Goal: Answer question/provide support: Share knowledge or assist other users

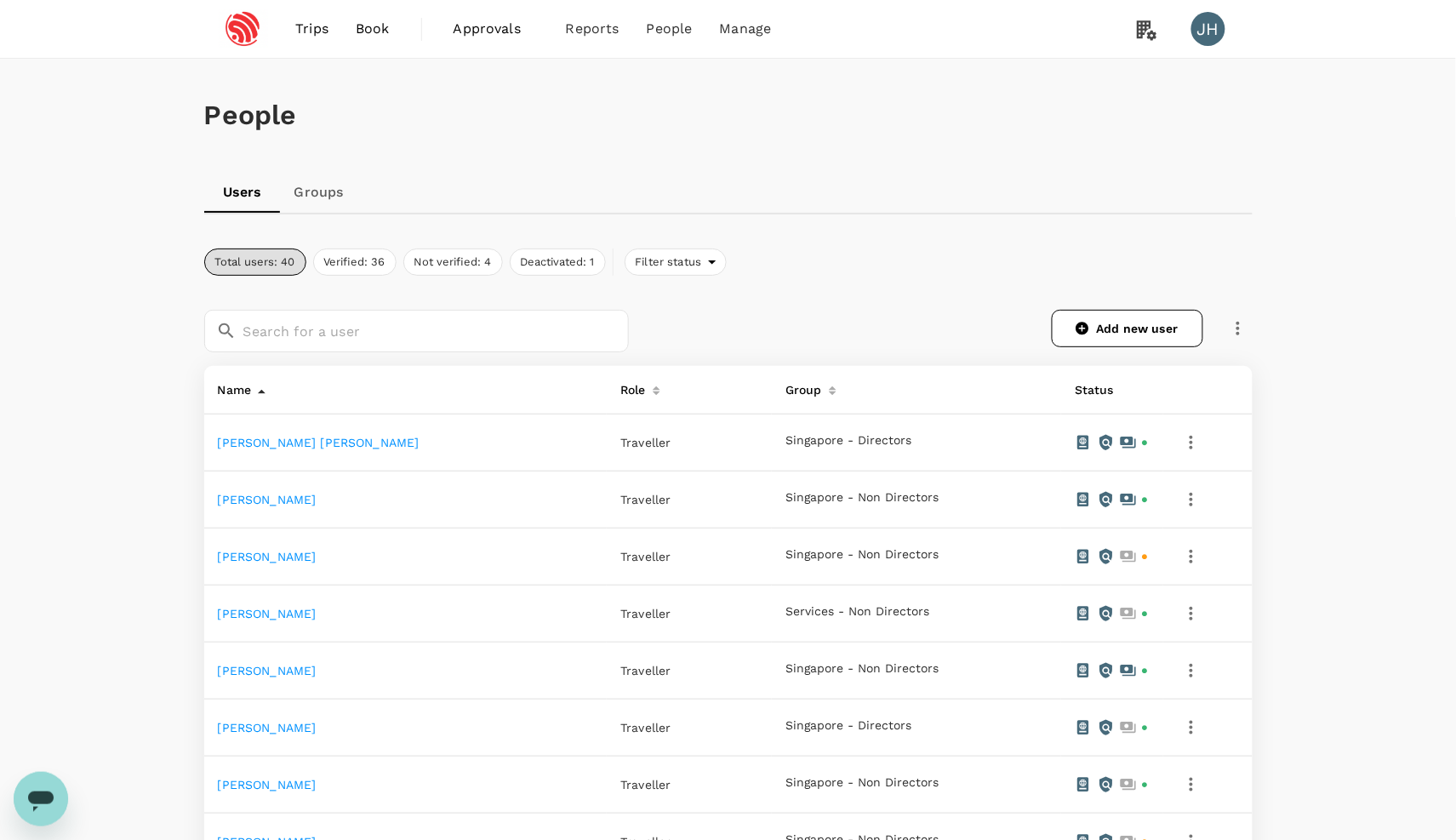
click at [318, 31] on span "Trips" at bounding box center [311, 29] width 33 height 20
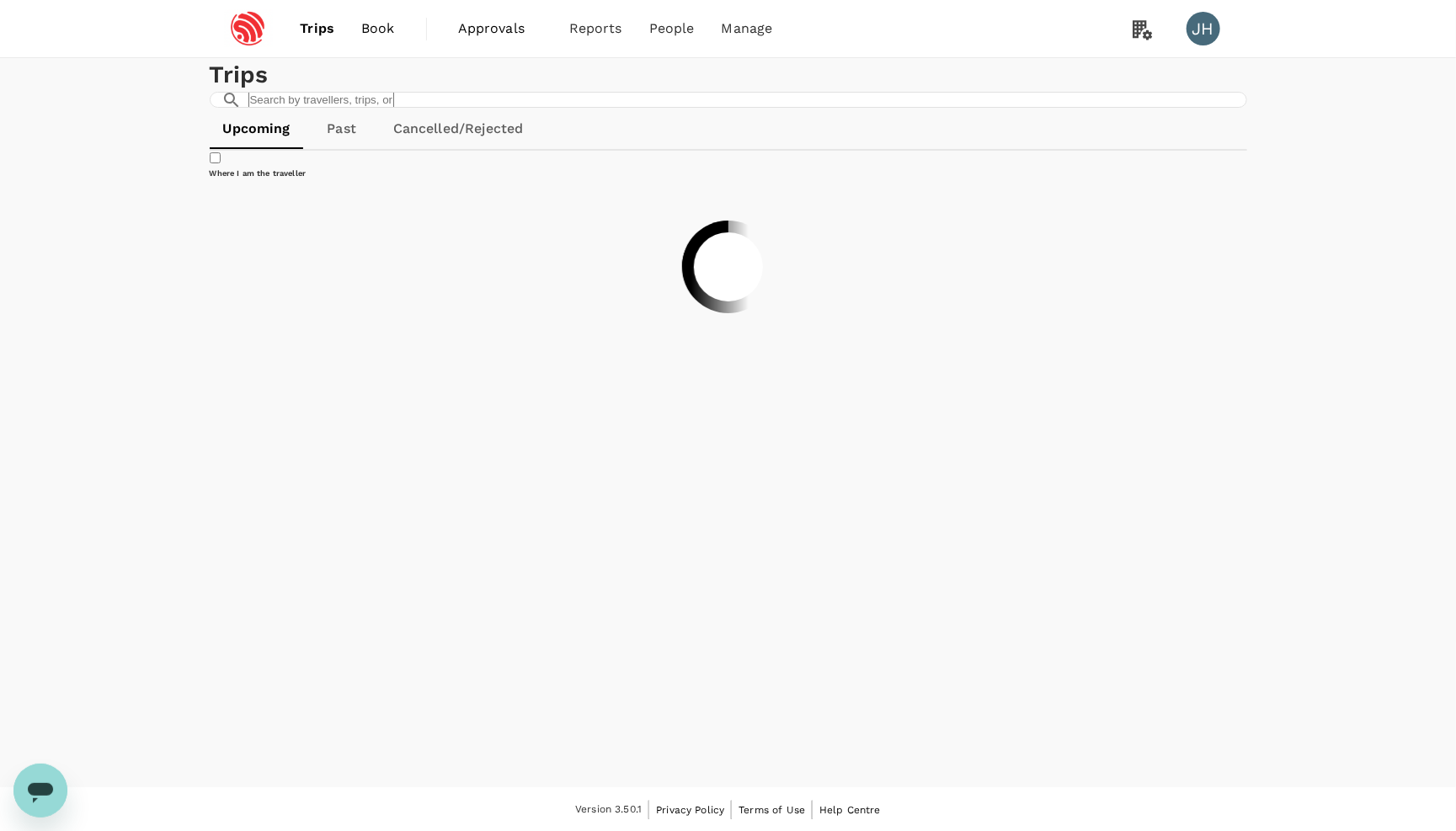
click at [342, 149] on link "Past" at bounding box center [342, 128] width 76 height 40
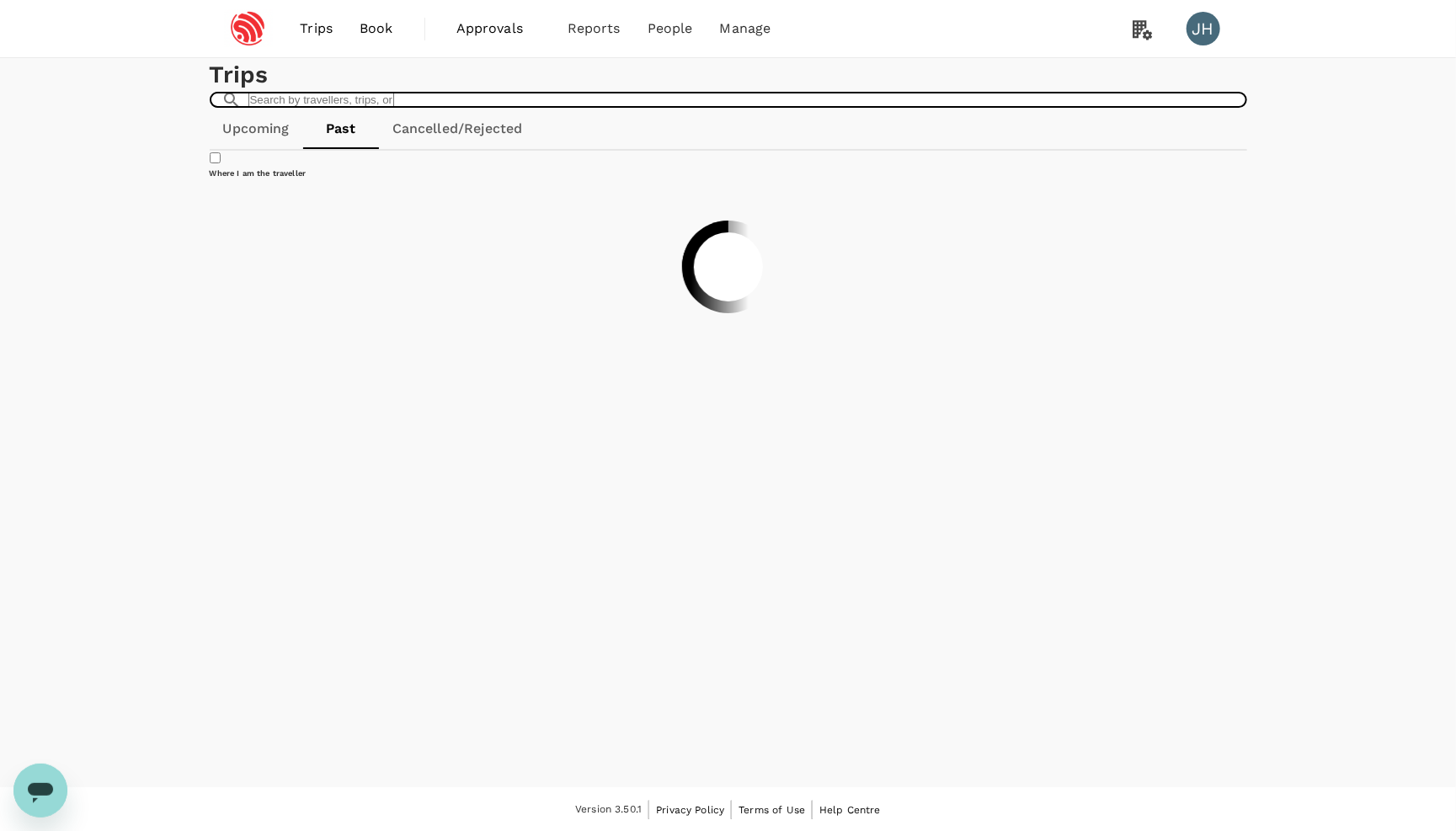
click at [394, 108] on input "text" at bounding box center [322, 100] width 146 height 16
type input "tian"
click at [508, 149] on link "Cancelled/Rejected" at bounding box center [458, 128] width 158 height 40
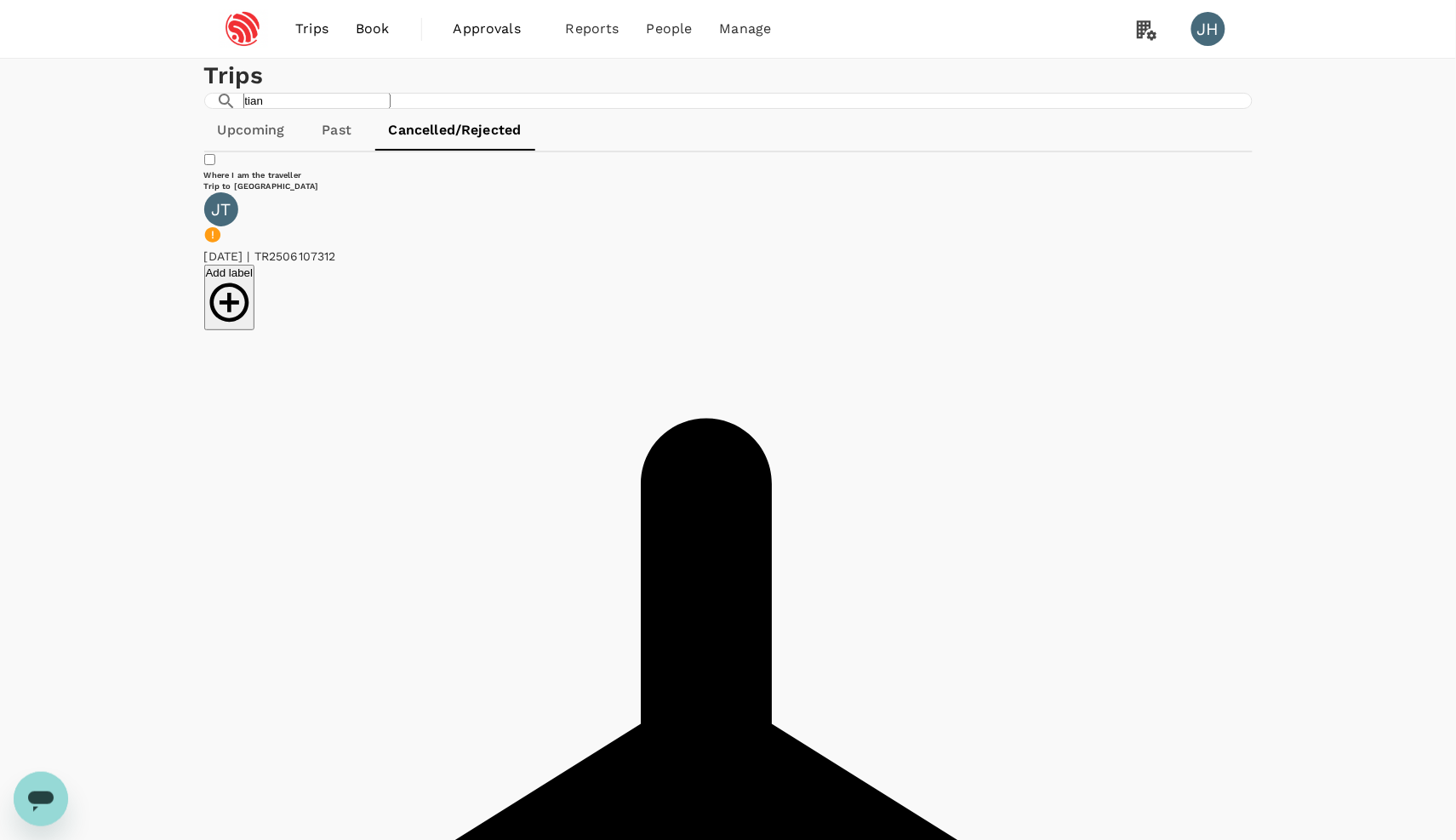
click at [270, 327] on icon "button" at bounding box center [268, 334] width 3 height 14
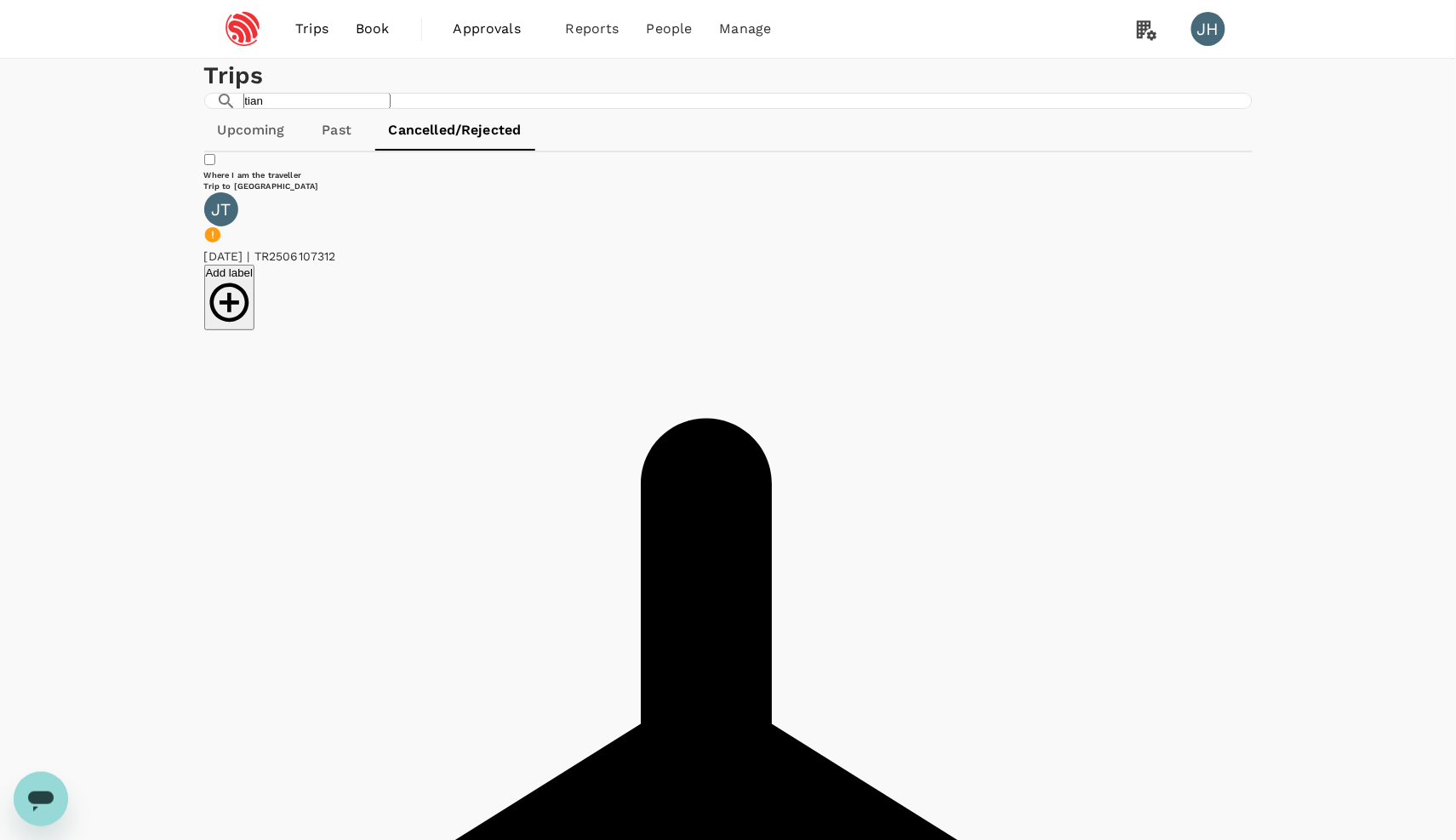
copy span "A20250610107092"
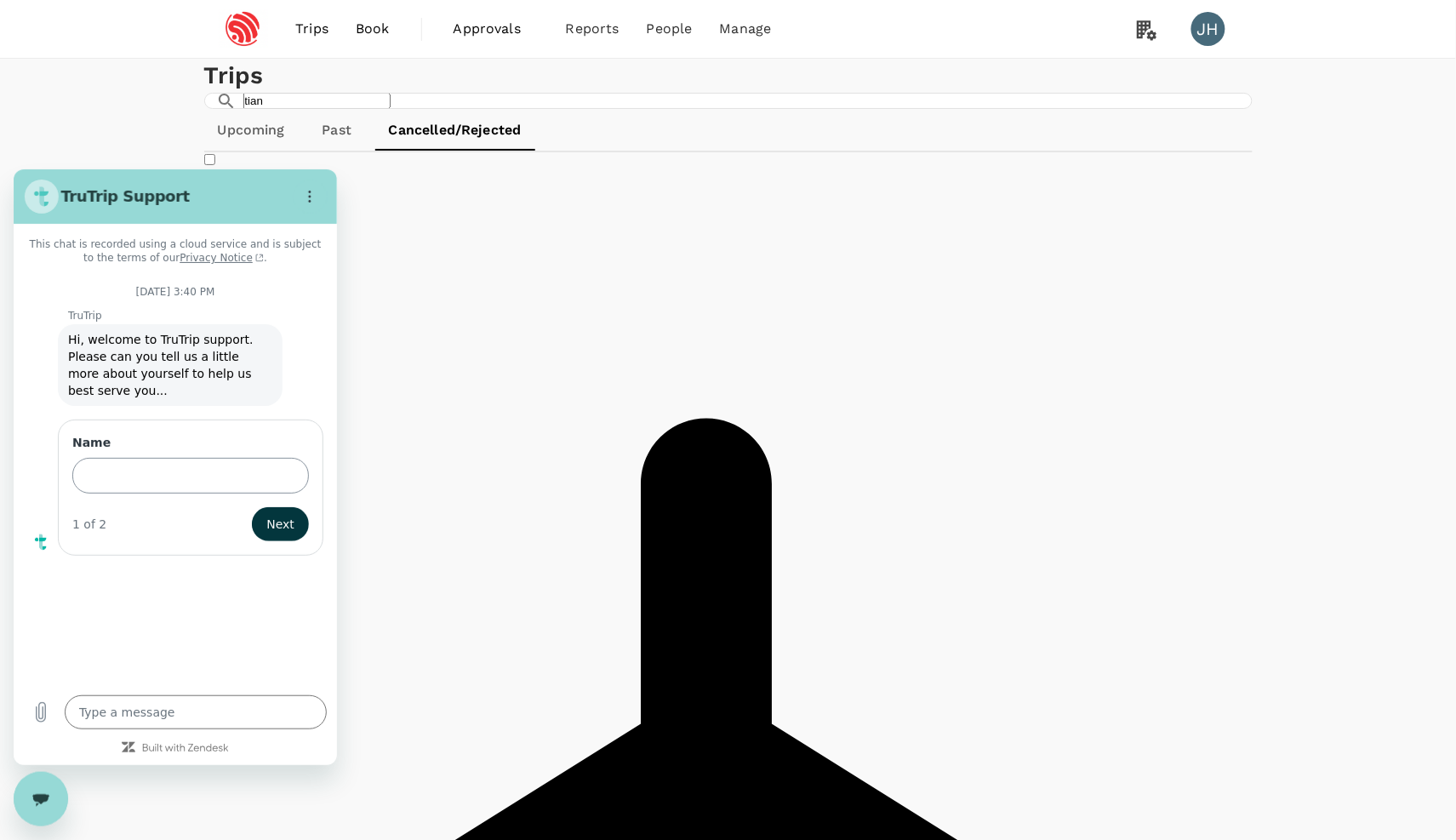
click at [160, 479] on input "Name" at bounding box center [190, 475] width 236 height 36
type input "[PERSON_NAME]"
click at [281, 521] on button "Next" at bounding box center [280, 524] width 57 height 34
type textarea "x"
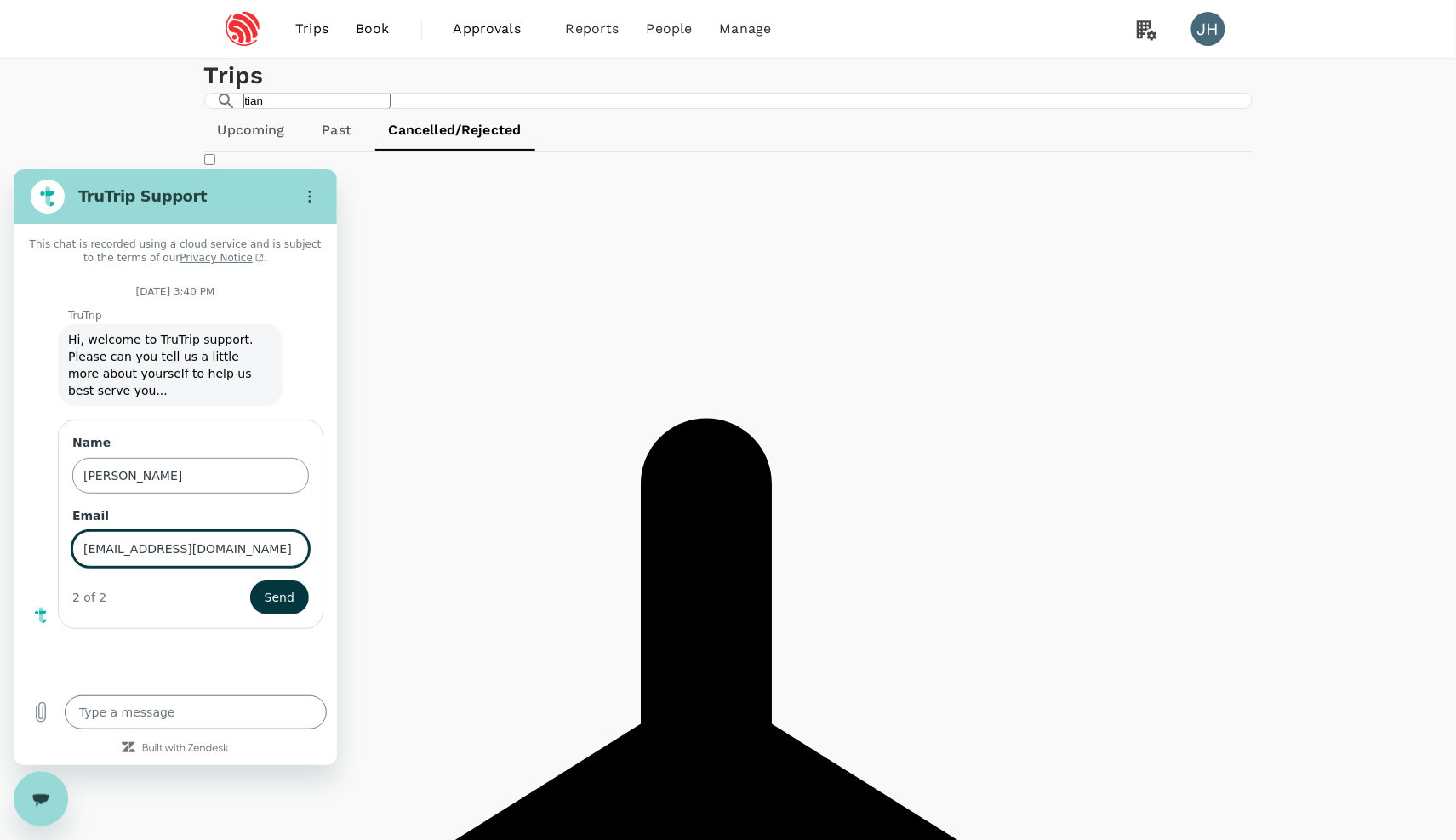
type input "[EMAIL_ADDRESS][DOMAIN_NAME]"
click at [279, 594] on button "Send" at bounding box center [279, 597] width 59 height 34
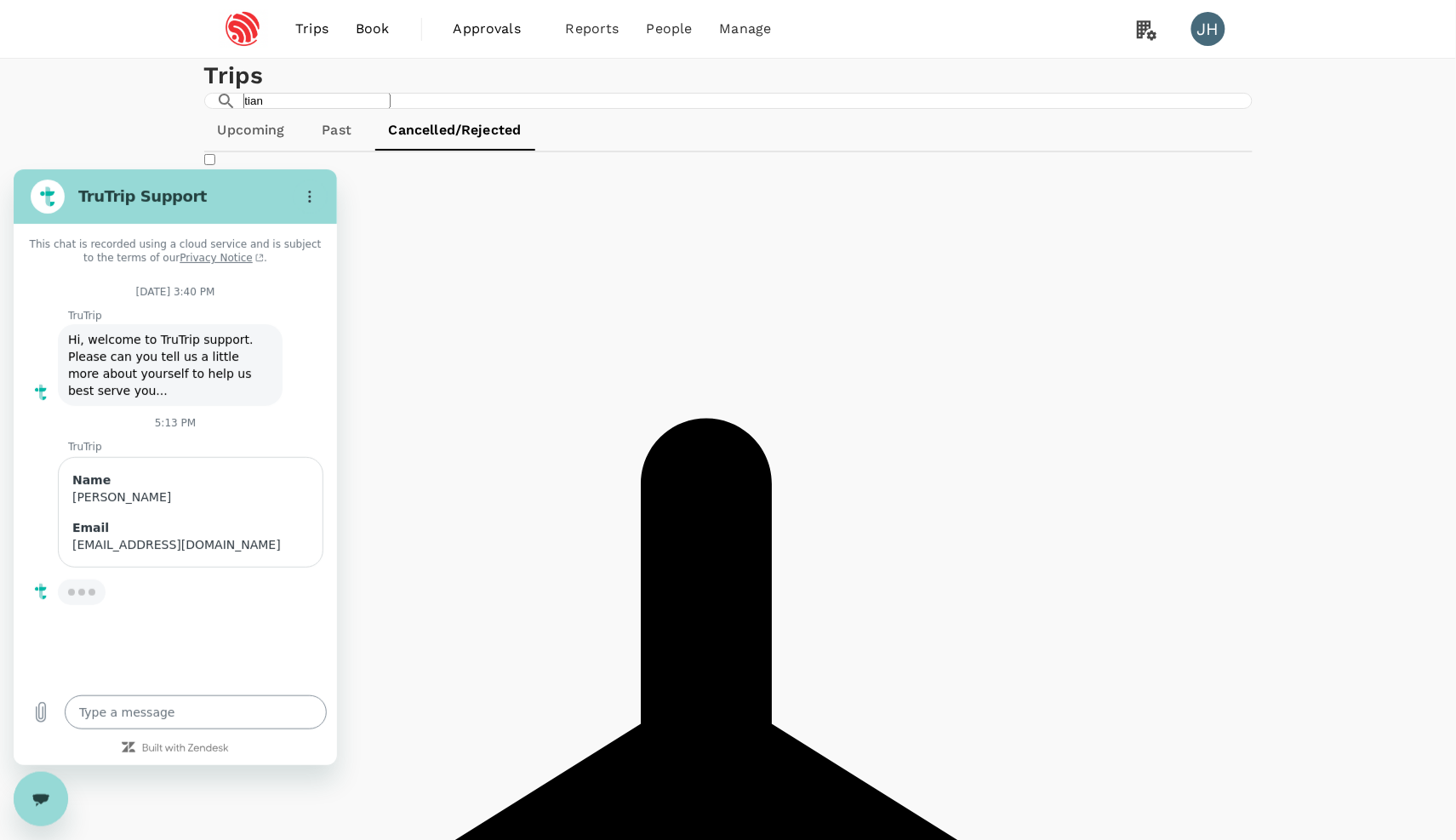
type textarea "x"
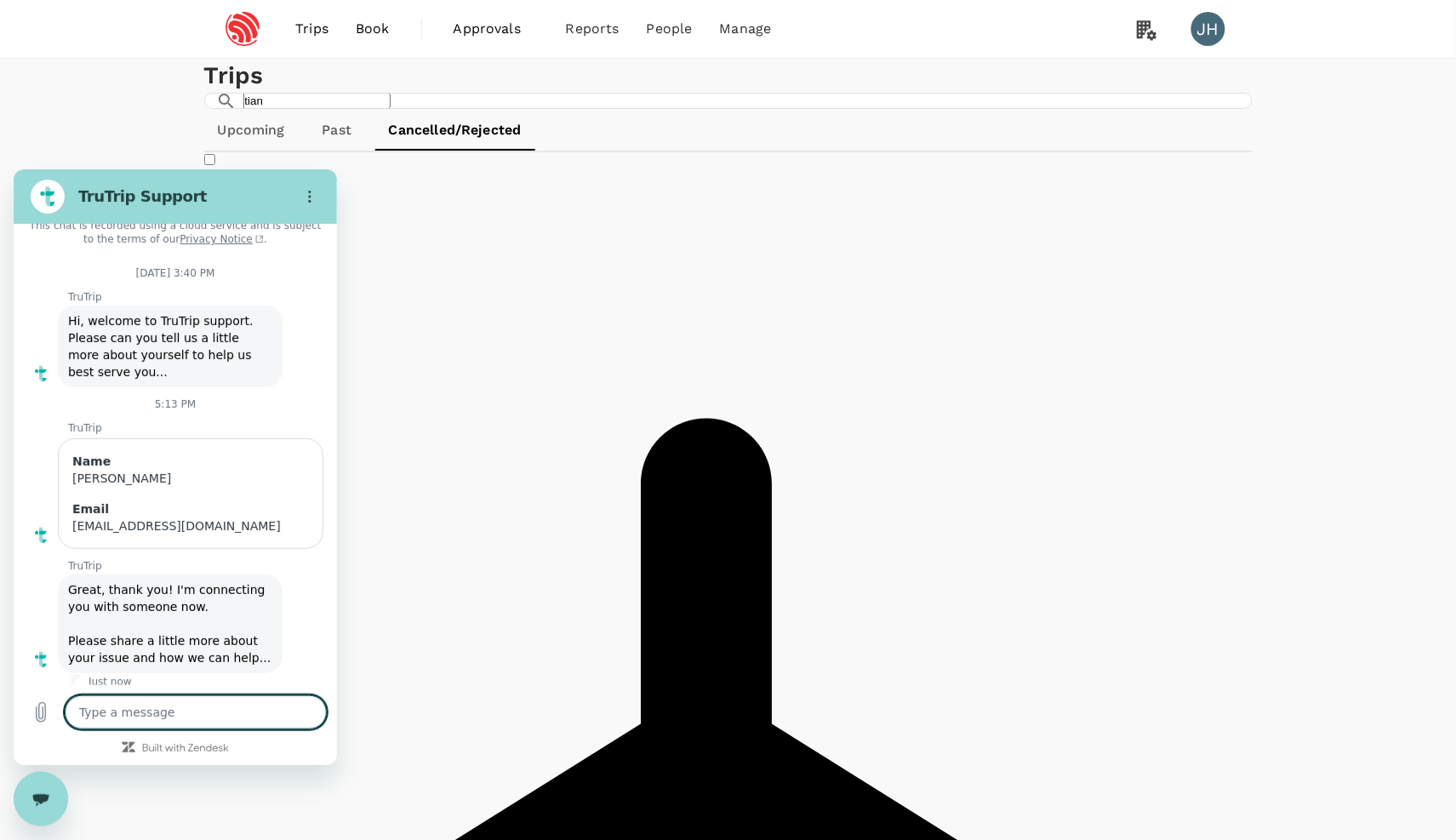
click at [113, 705] on textarea at bounding box center [195, 711] width 262 height 34
type textarea "h"
type textarea "x"
type textarea "hi"
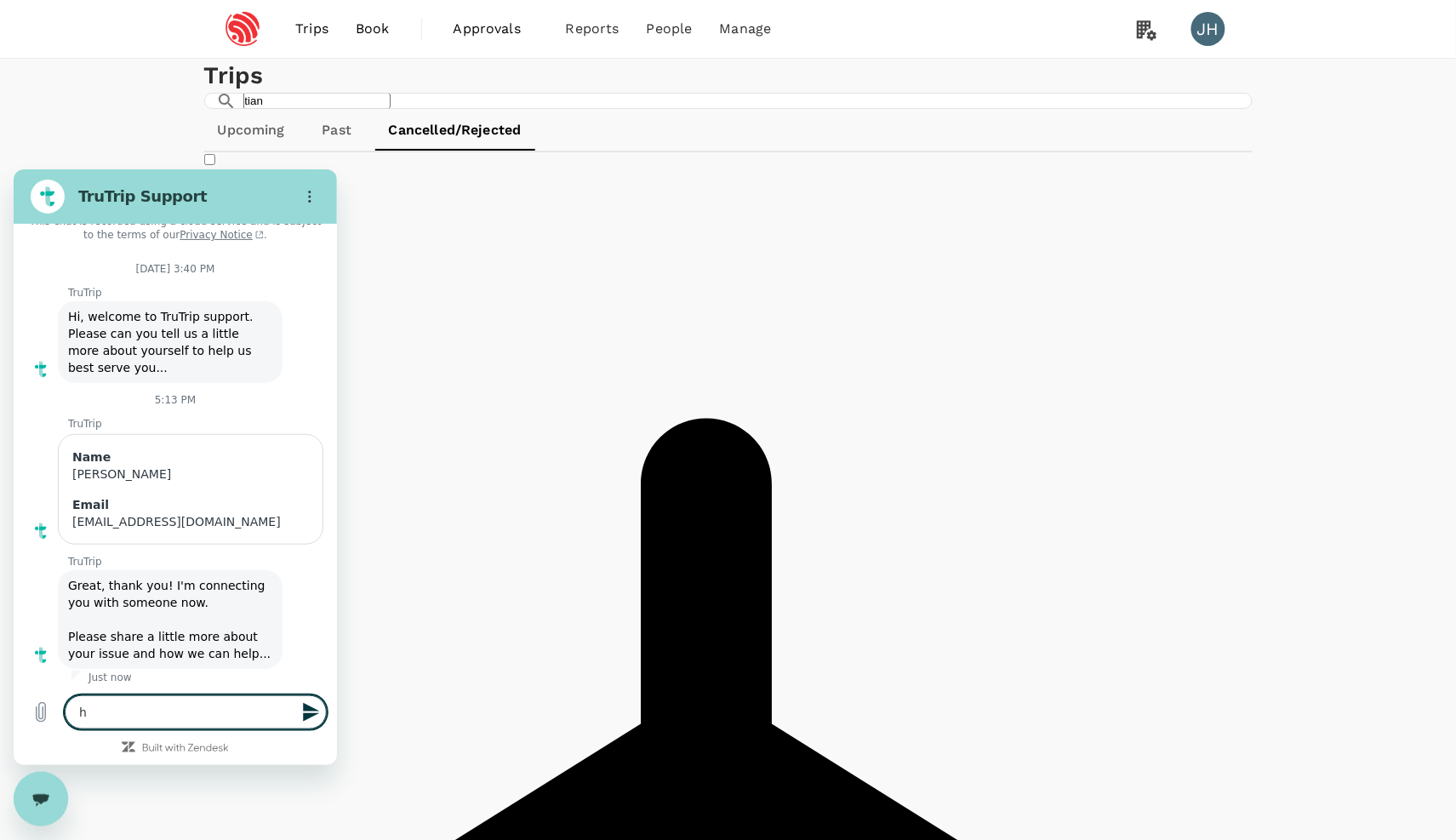
type textarea "x"
type textarea "hi"
type textarea "x"
type textarea "hi c"
type textarea "x"
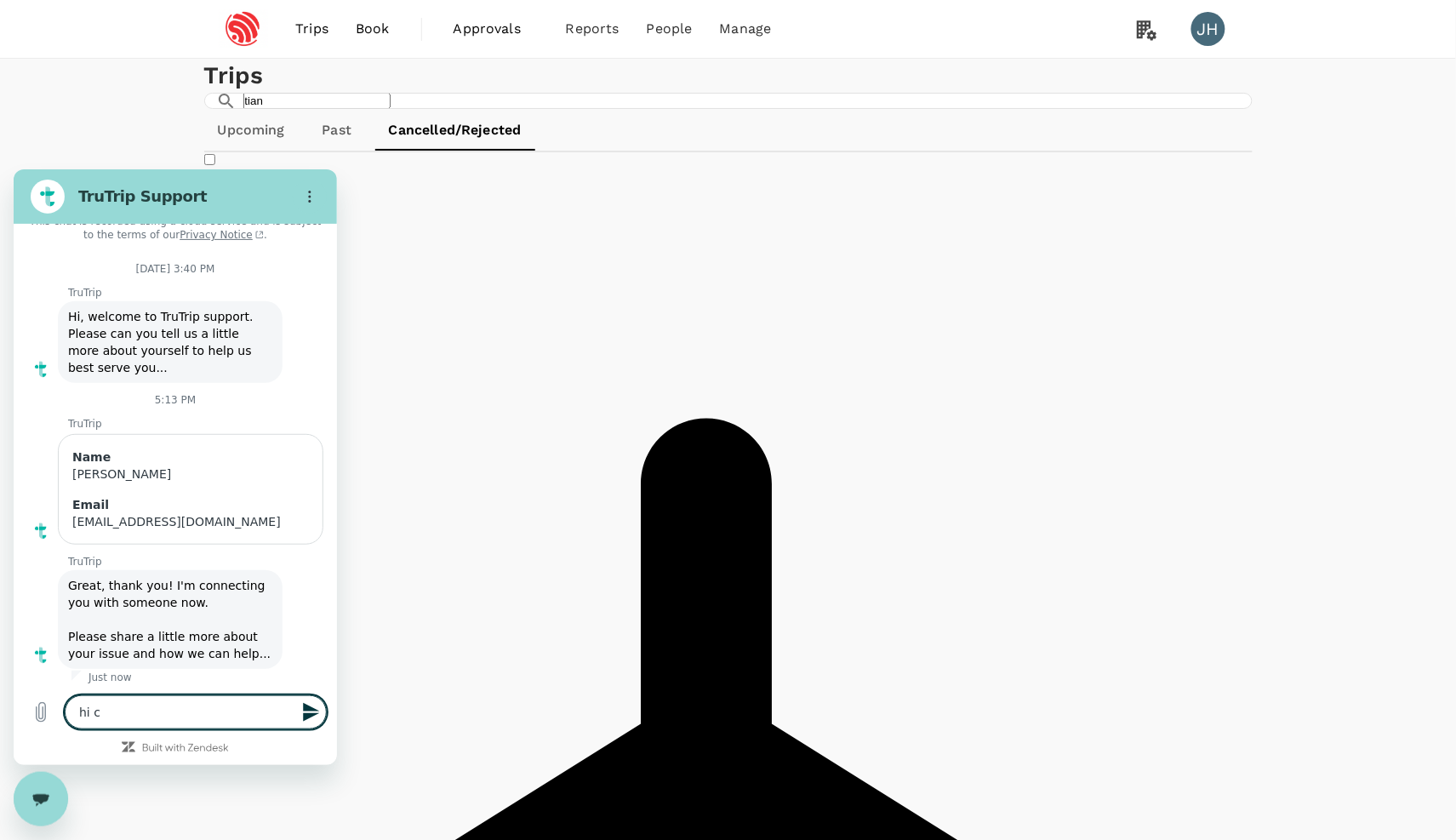
type textarea "hi co"
type textarea "x"
type textarea "hi cou"
type textarea "x"
type textarea "hi coul"
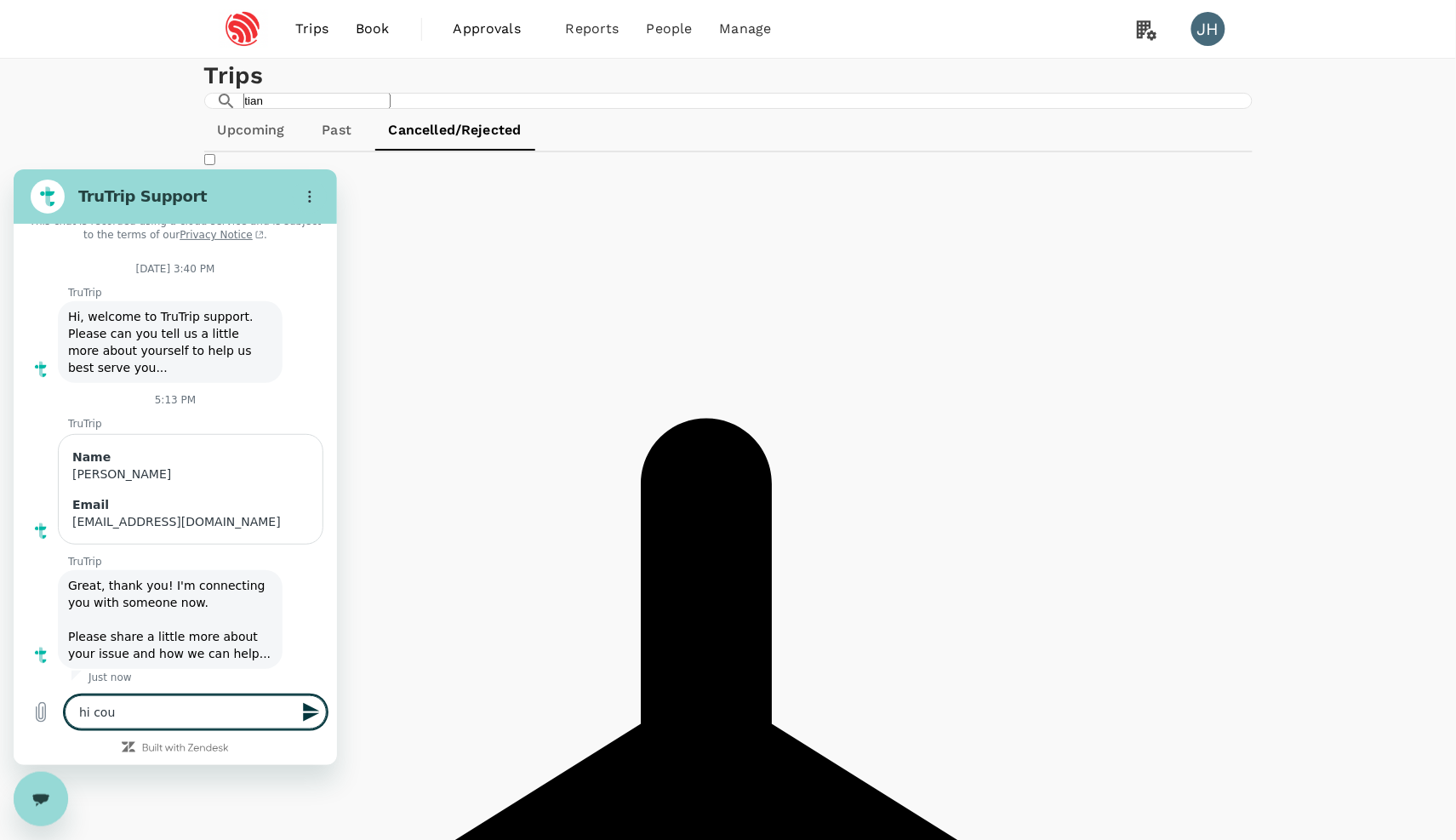
type textarea "x"
type textarea "hi coulr"
type textarea "x"
type textarea "hi could"
type textarea "x"
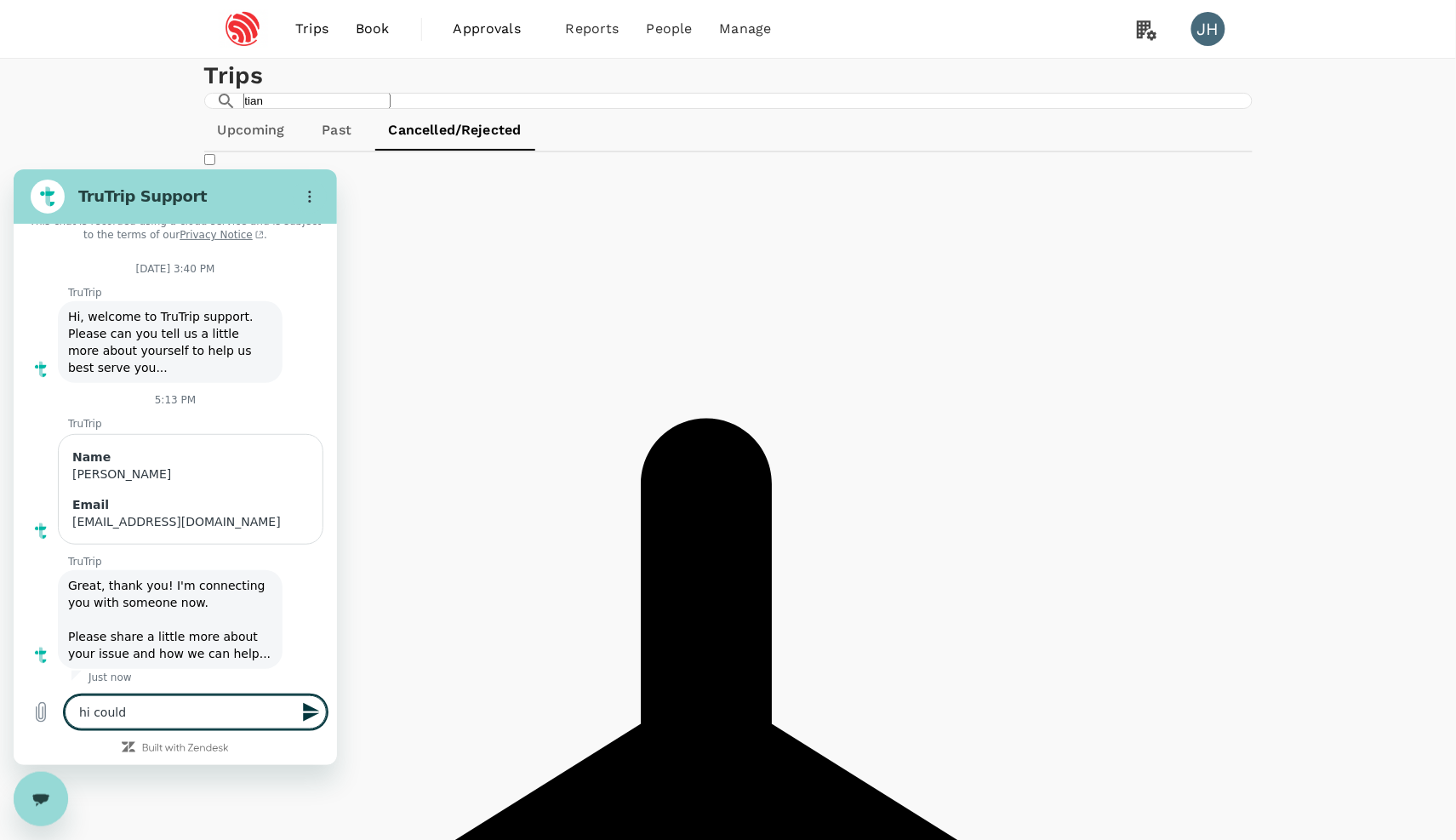
type textarea "hi could y"
type textarea "x"
type textarea "hi could yo"
type textarea "x"
type textarea "hi could you"
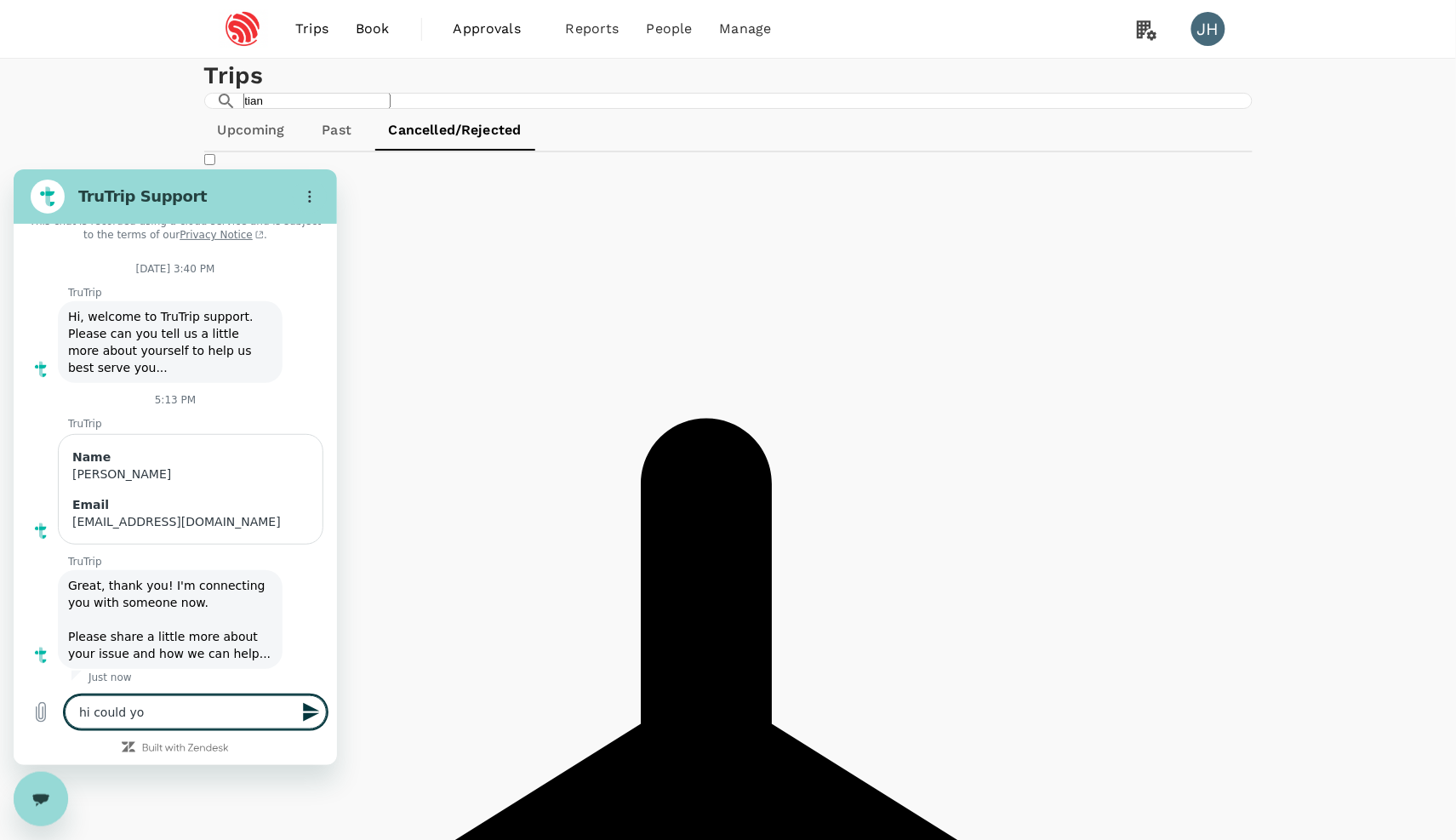
type textarea "x"
type textarea "hi could you"
type textarea "x"
type textarea "hi could you h"
type textarea "x"
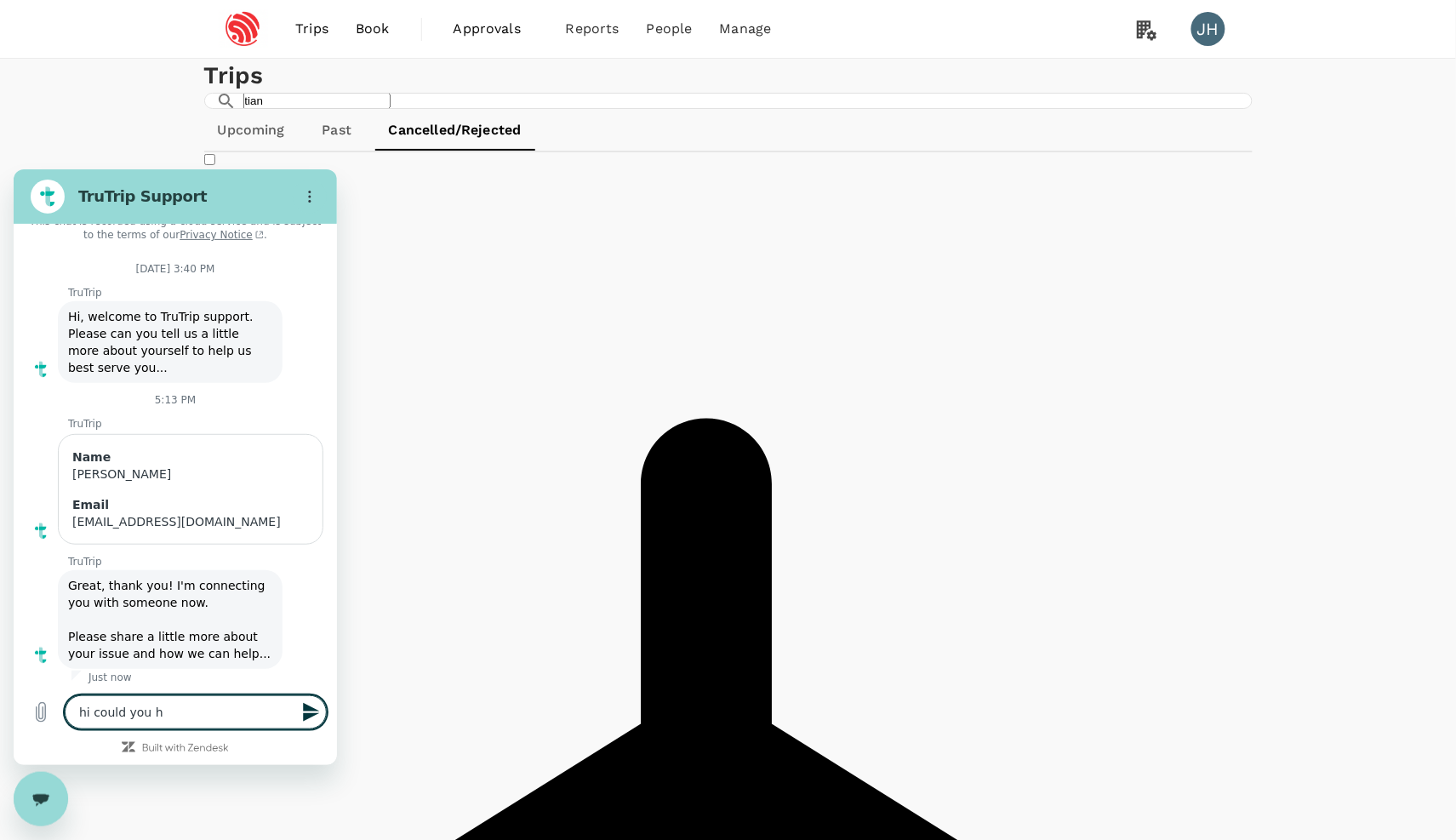
type textarea "hi could you he"
type textarea "x"
type textarea "hi could you hel"
type textarea "x"
type textarea "hi could you help"
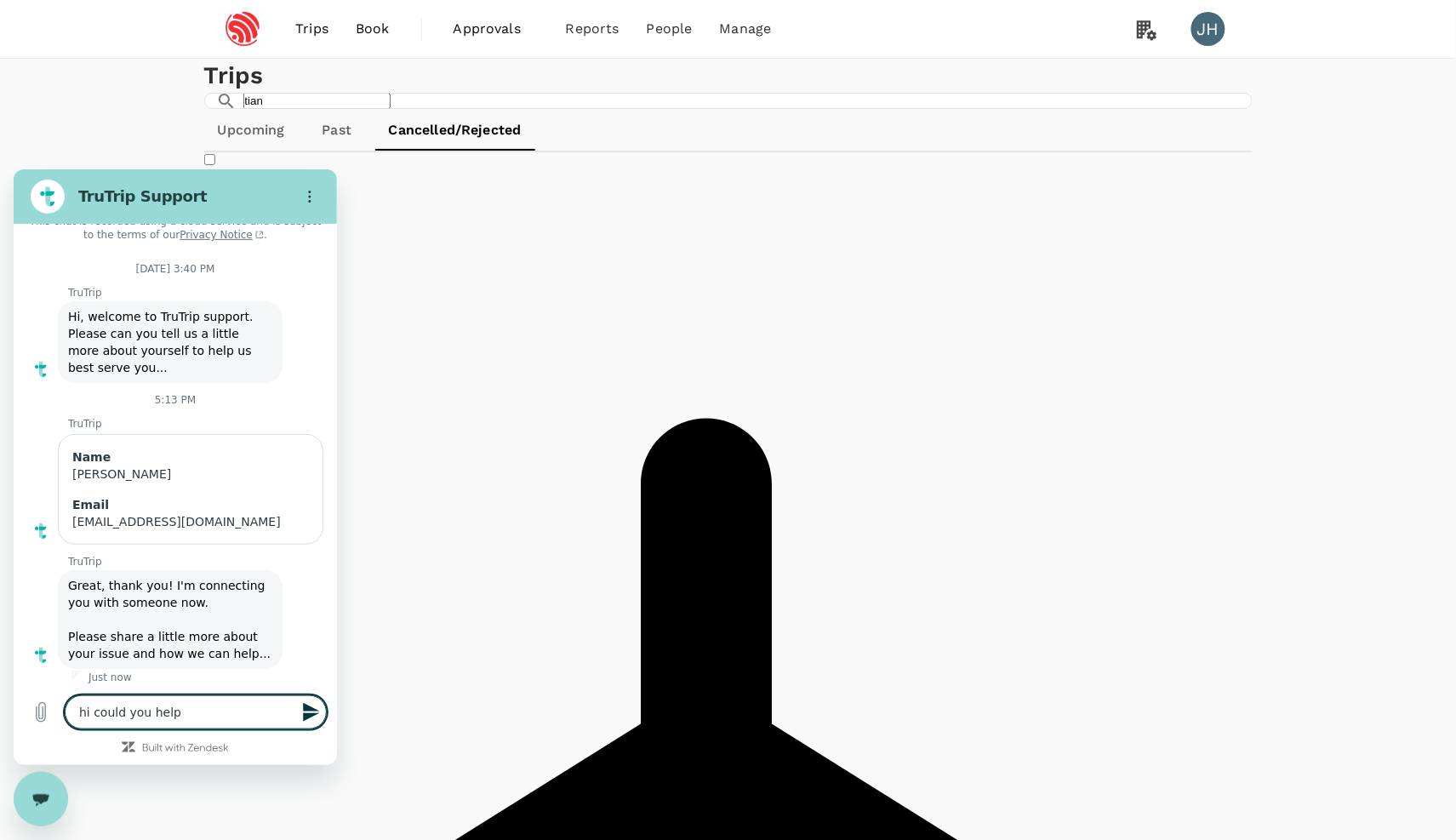
type textarea "x"
type textarea "hi could you help"
type textarea "x"
type textarea "hi could you help p"
type textarea "x"
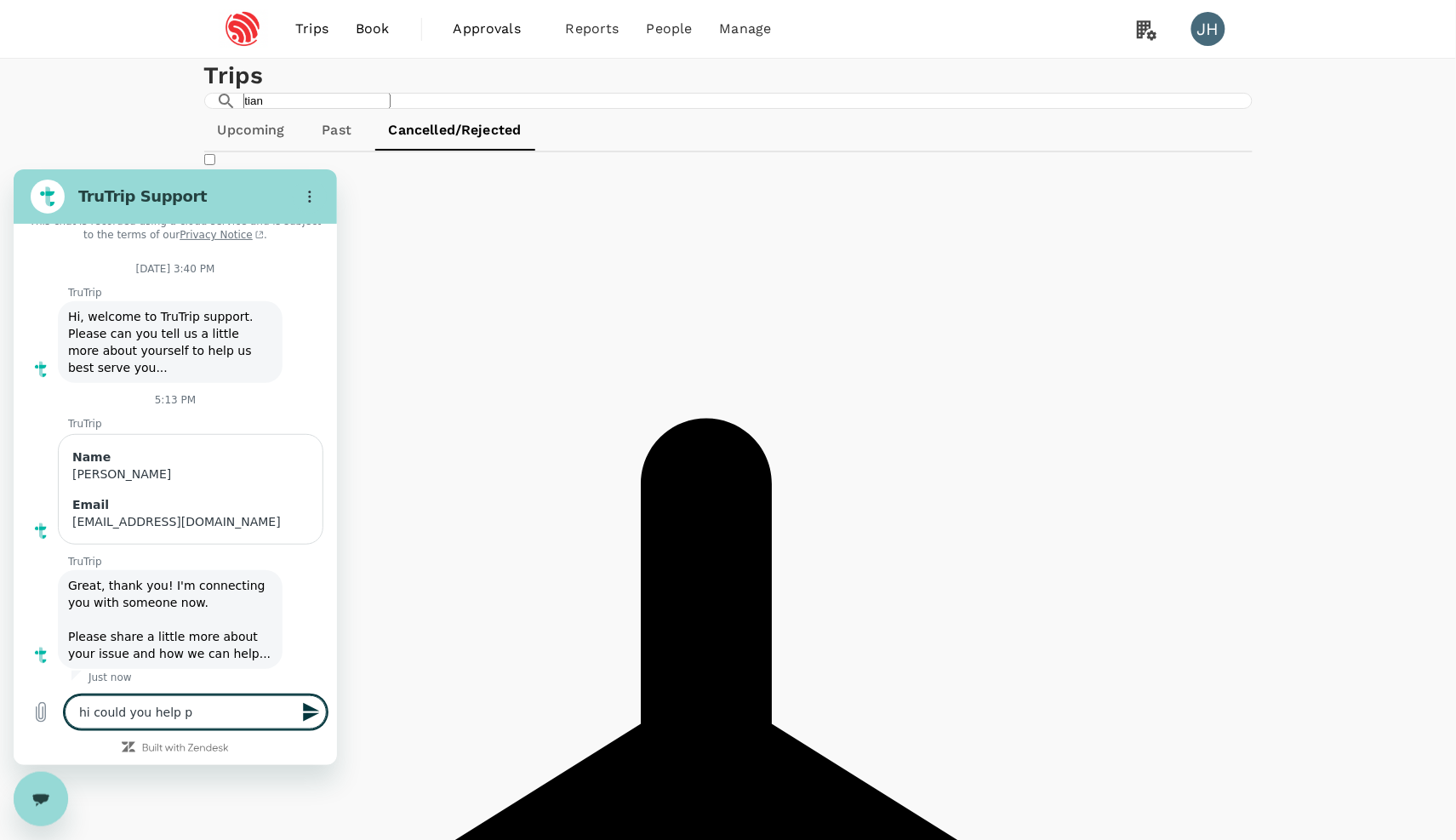
type textarea "hi could you help pr"
type textarea "x"
type textarea "hi could you help pro"
type textarea "x"
type textarea "hi could you help prov"
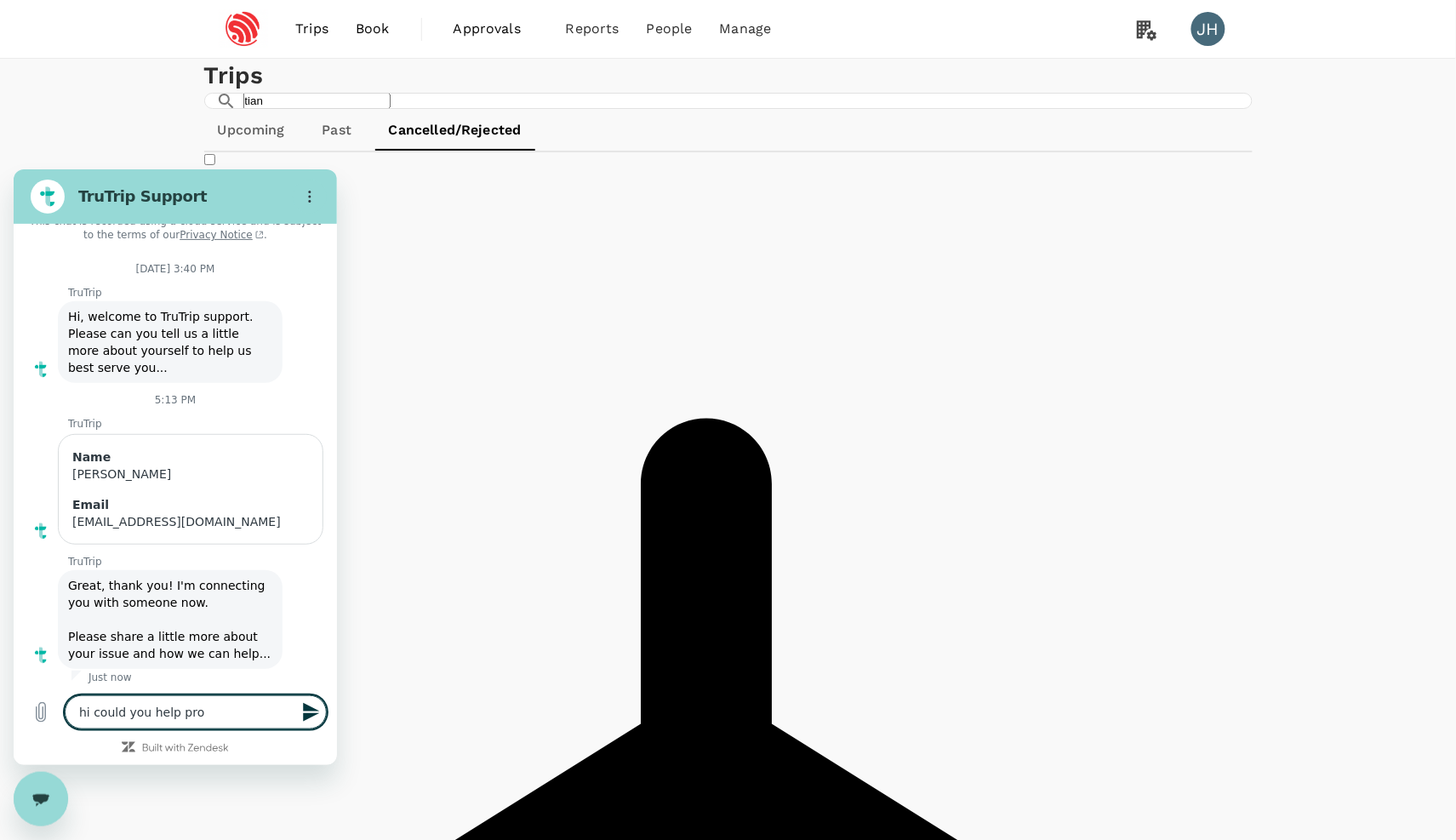
type textarea "x"
type textarea "hi could you help prove"
type textarea "x"
type textarea "hi could you help prov"
type textarea "x"
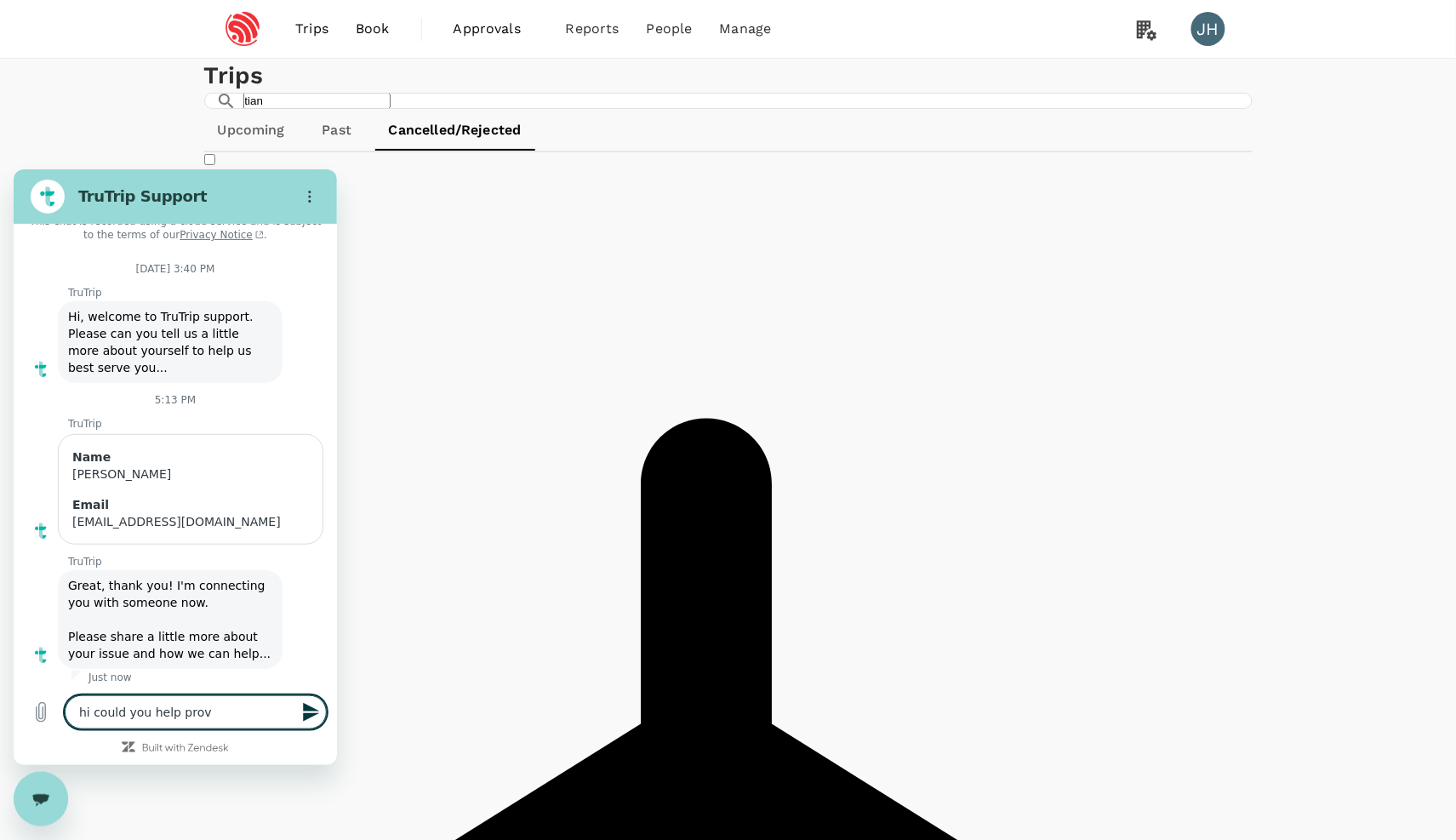
type textarea "hi could you help provi"
type textarea "x"
type textarea "hi could you help provid"
type textarea "x"
type textarea "hi could you help provide"
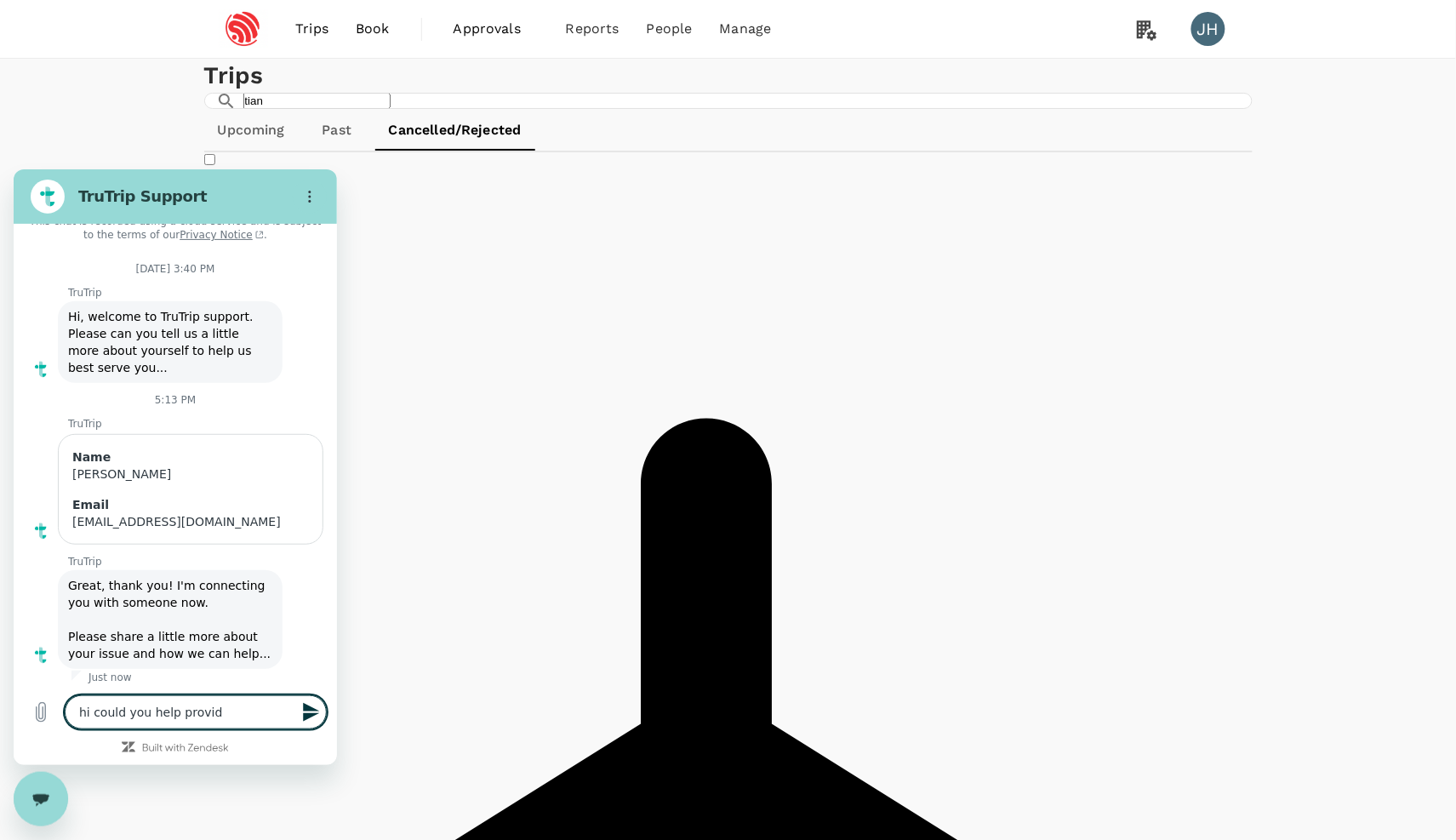
type textarea "x"
type textarea "hi could you help provide"
type textarea "x"
type textarea "hi could you help provide t"
type textarea "x"
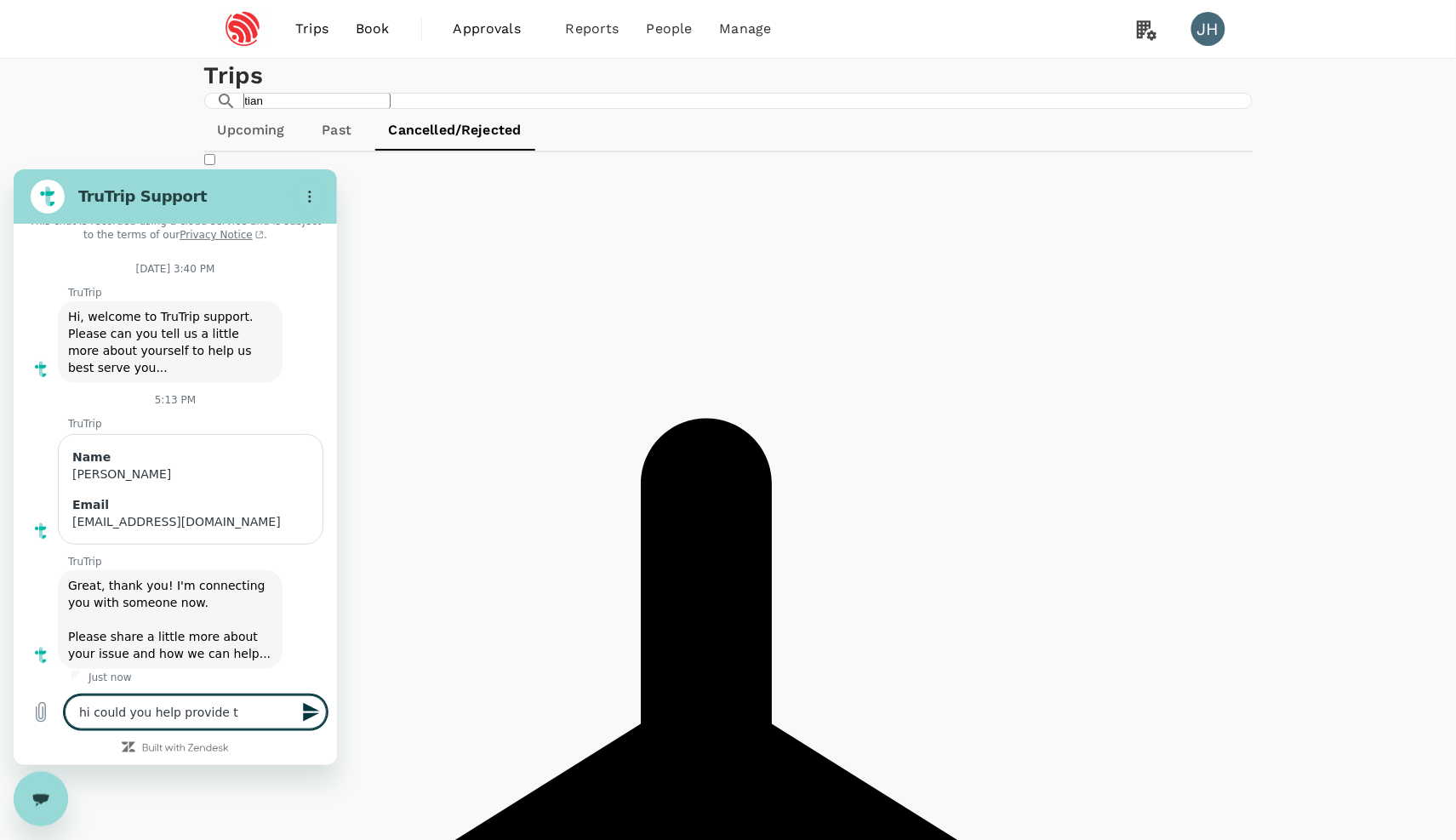
type textarea "hi could you help provide th"
type textarea "x"
type textarea "hi could you help provide the"
type textarea "x"
type textarea "hi could you help provide thei"
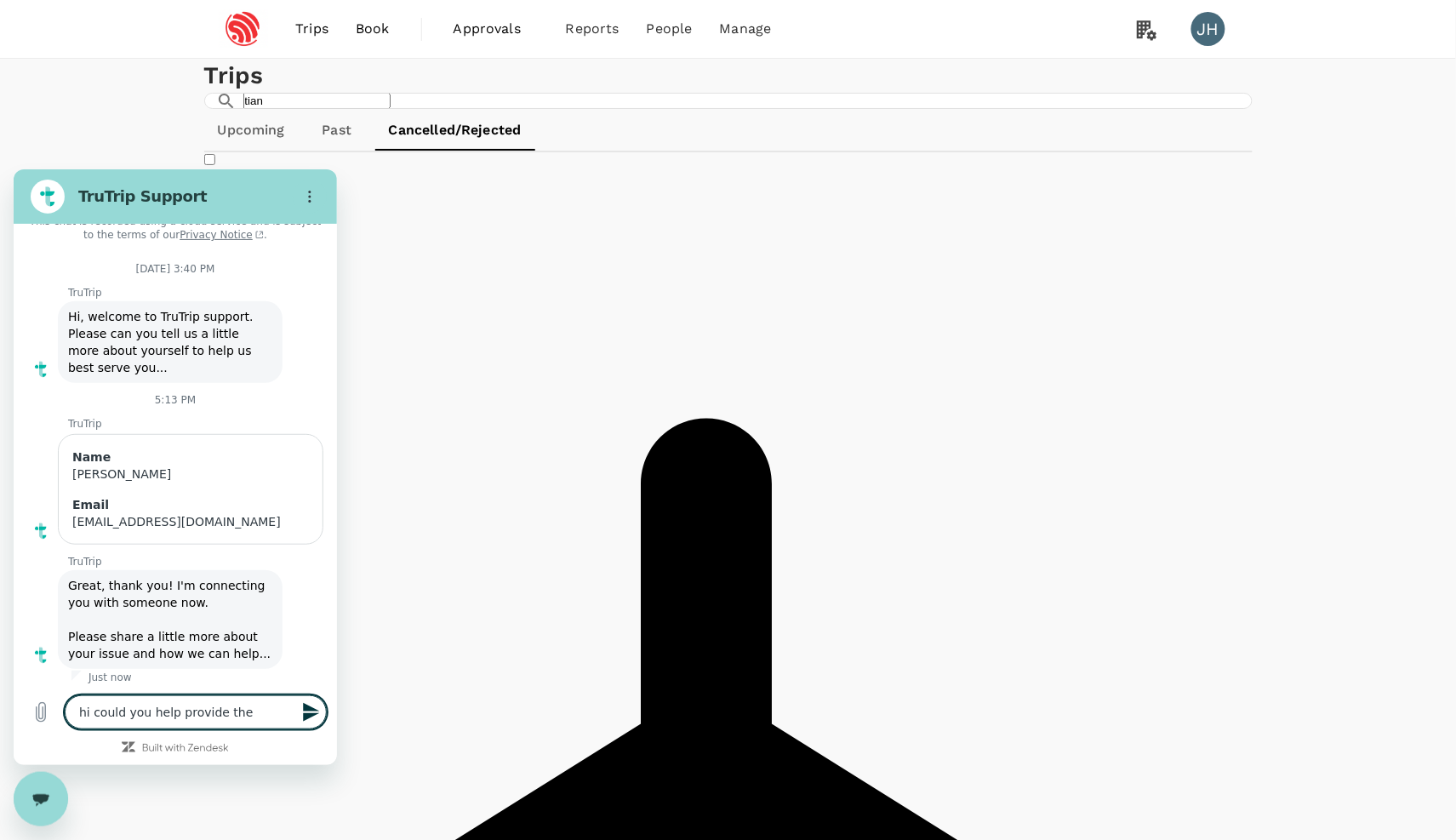
type textarea "x"
type textarea "hi could you help provide they"
type textarea "x"
type textarea "hi could you help provide they i"
type textarea "x"
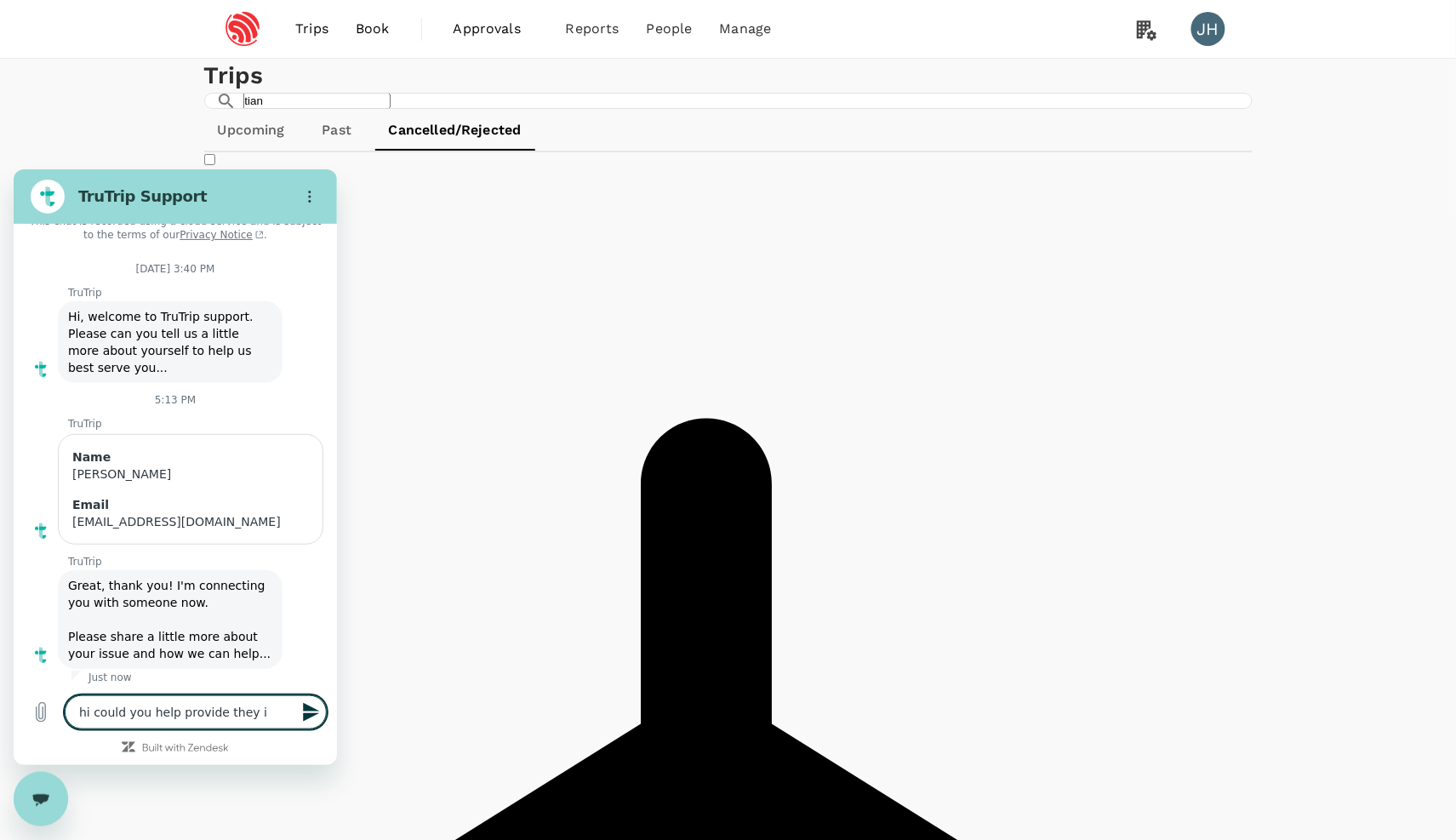
type textarea "hi could you help provide they"
type textarea "x"
type textarea "hi could you help provide they"
type textarea "x"
type textarea "hi could you help provide the"
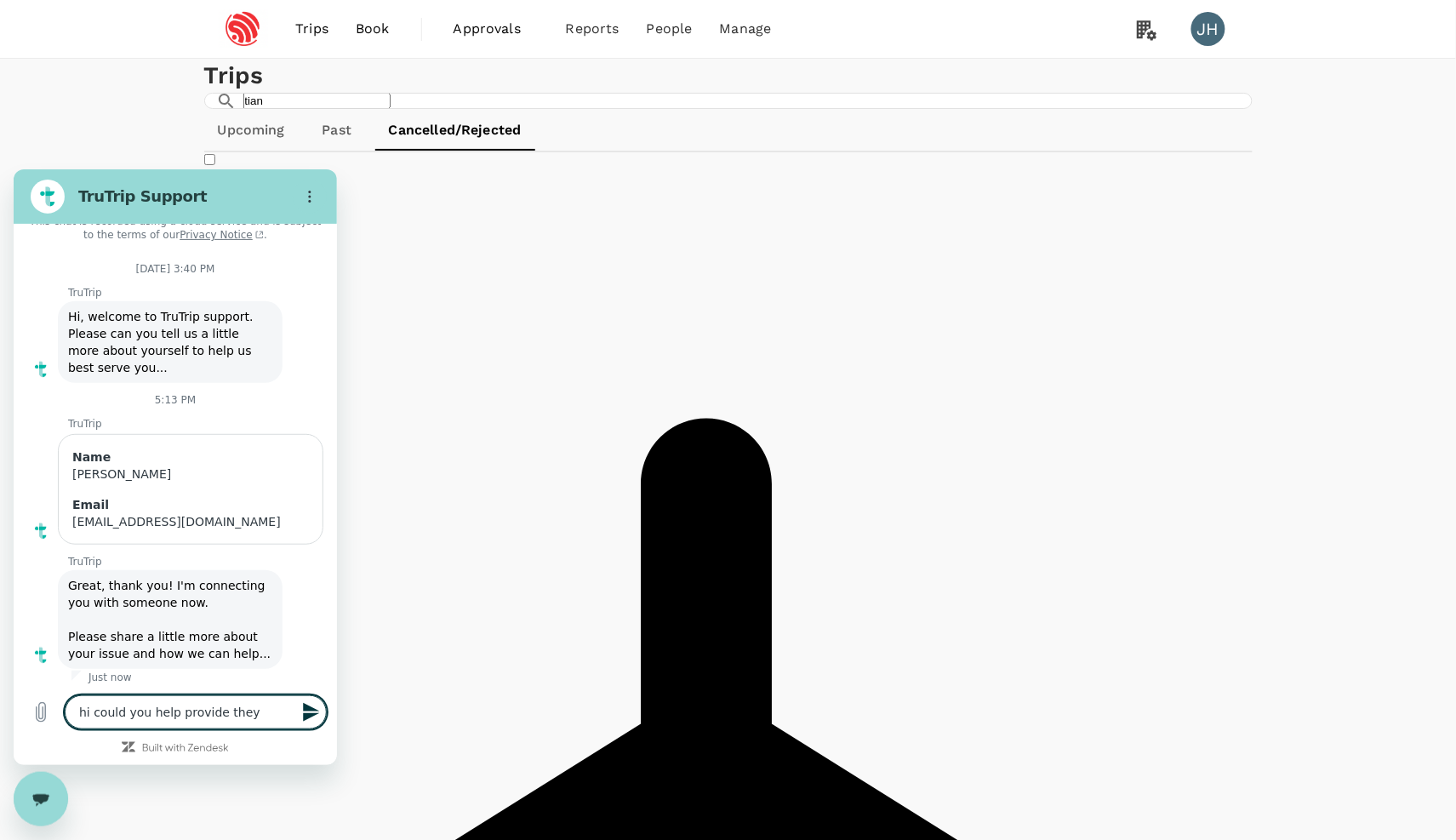
type textarea "x"
type textarea "hi could you help provide the"
type textarea "x"
type textarea "hi could you help provide the i"
type textarea "x"
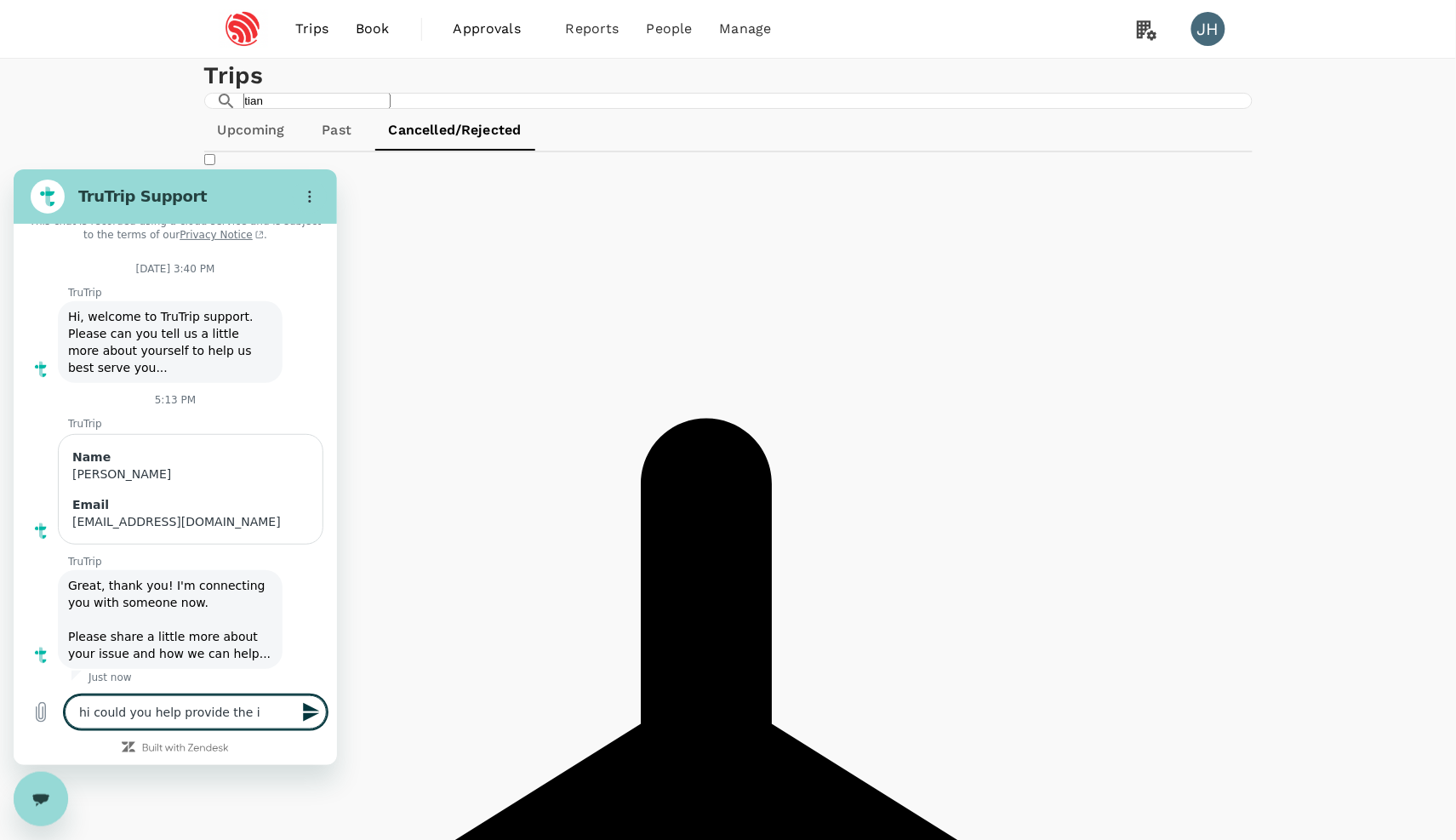
type textarea "hi could you help provide the in"
type textarea "x"
type textarea "hi could you help provide the inv"
type textarea "x"
type textarea "hi could you help provide the invo"
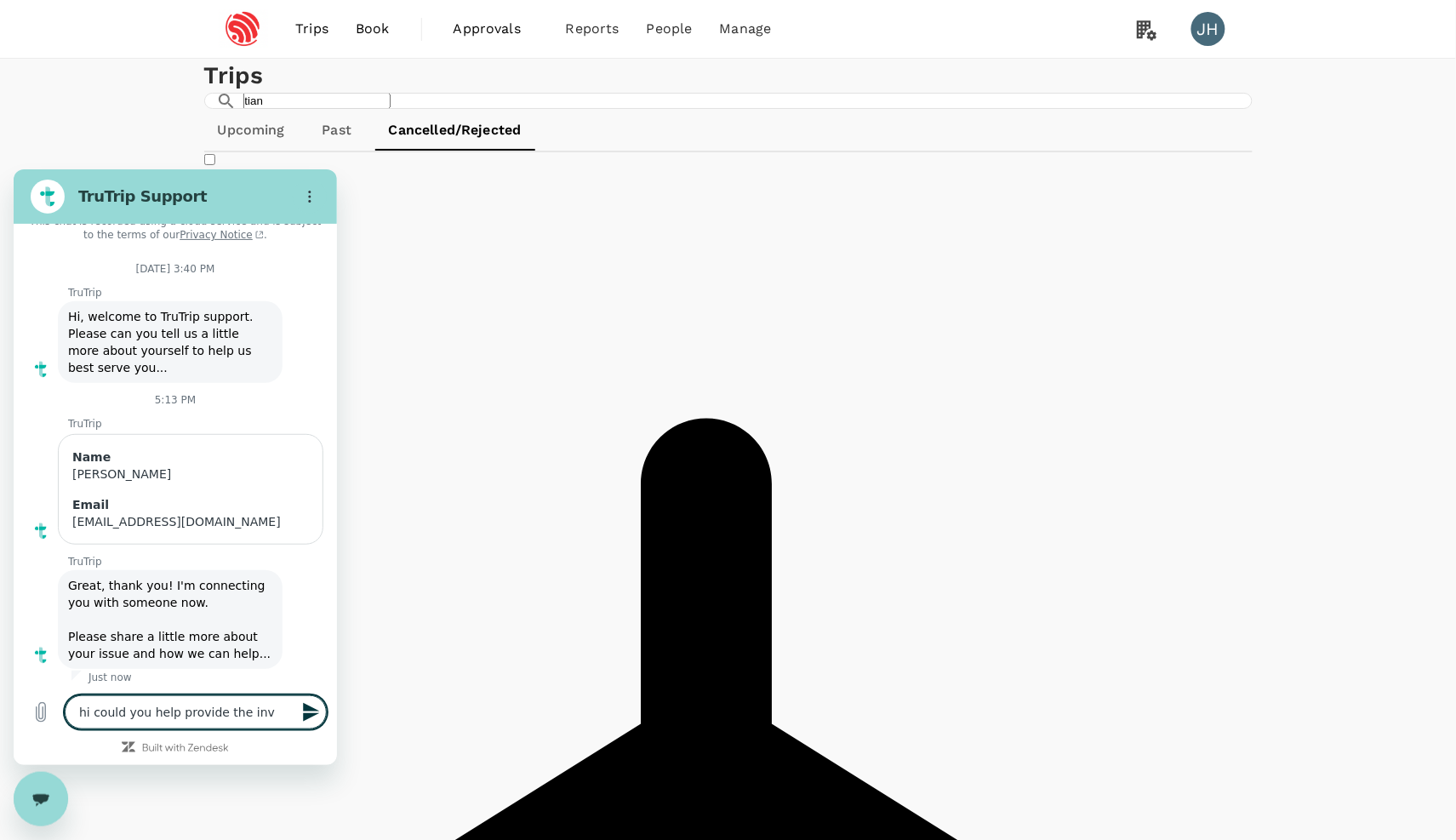
type textarea "x"
type textarea "hi could you help provide the invoi"
type textarea "x"
type textarea "hi could you help provide the invoic"
type textarea "x"
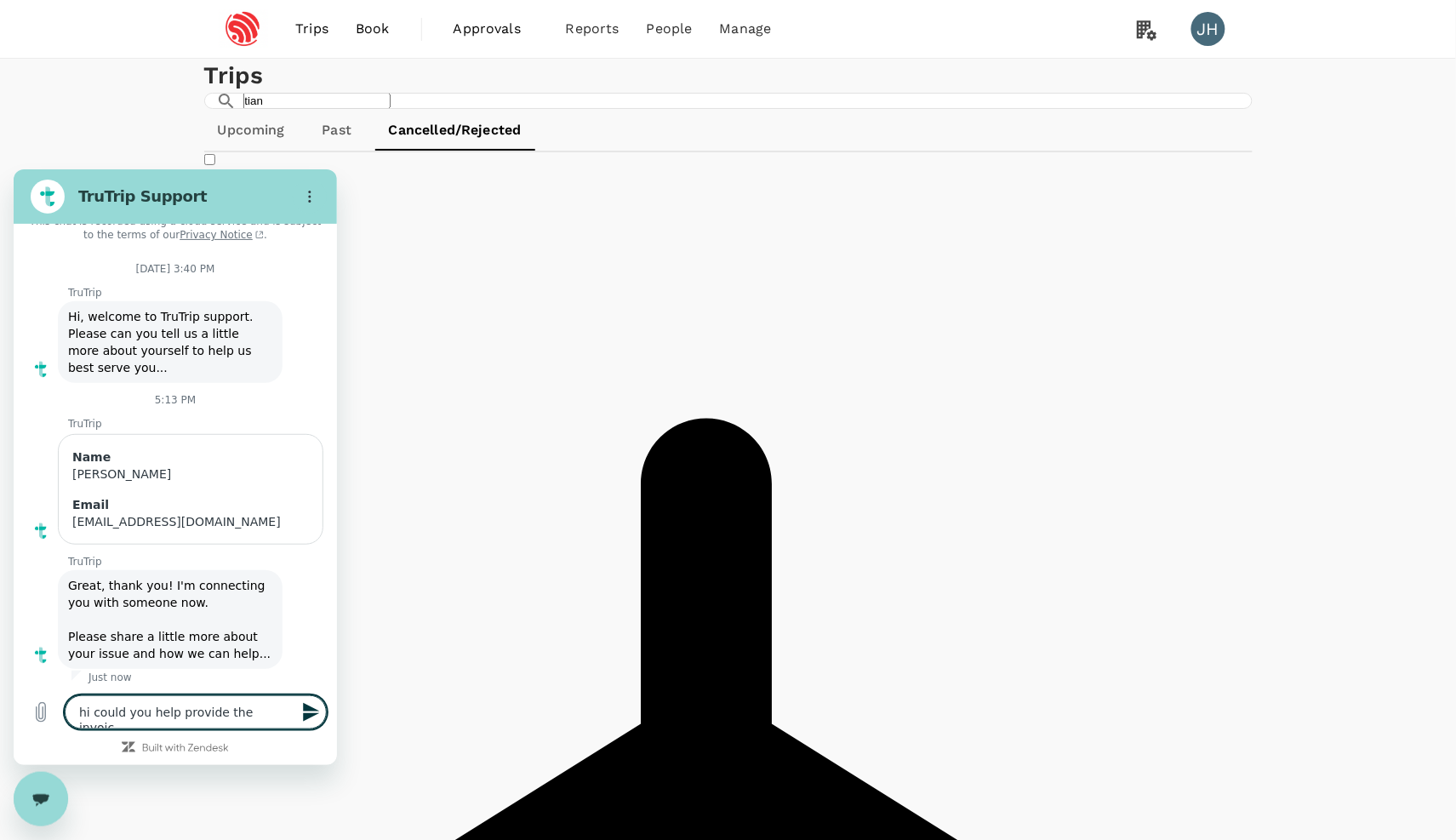
type textarea "hi could you help provide the invoice"
type textarea "x"
type textarea "hi could you help provide the invoice"
type textarea "x"
type textarea "hi could you help provide the invoice f"
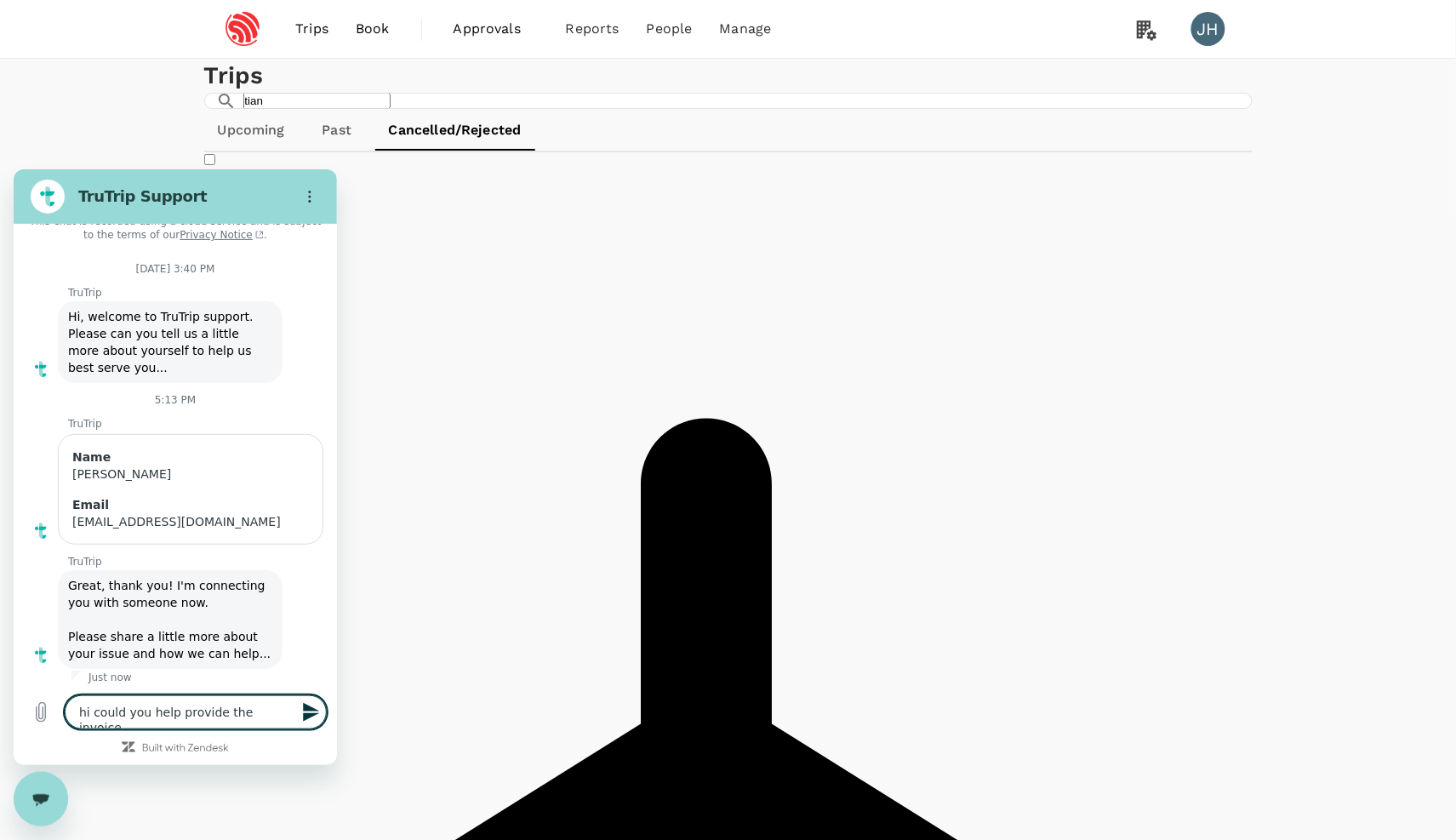
type textarea "x"
type textarea "hi could you help provide the invoice fo"
type textarea "x"
type textarea "hi could you help provide the invoice for"
type textarea "x"
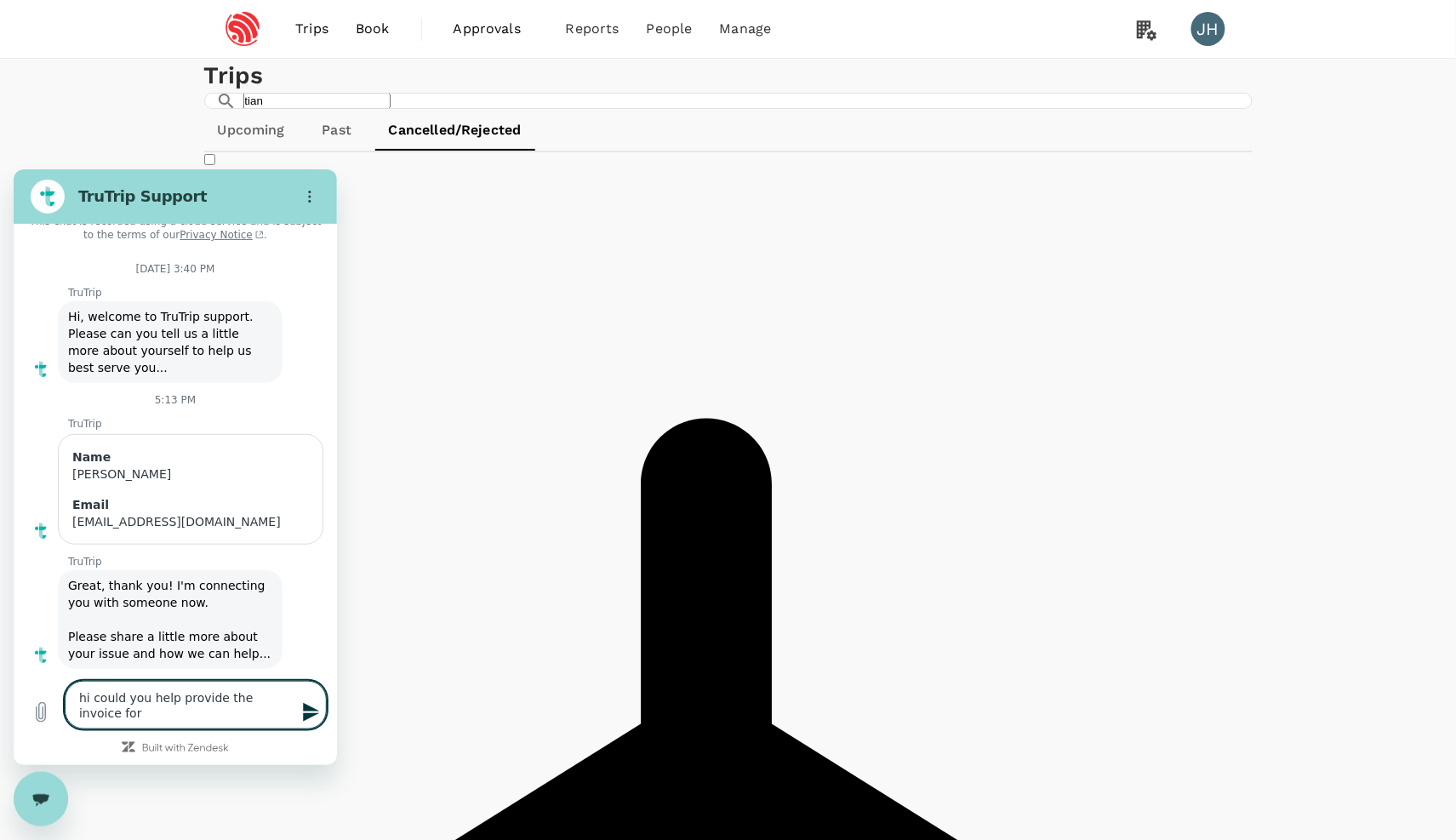
type textarea "hi could you help provide the invoice for"
type textarea "x"
type textarea "hi could you help provide the invoice for t"
type textarea "x"
type textarea "hi could you help provide the invoice for th"
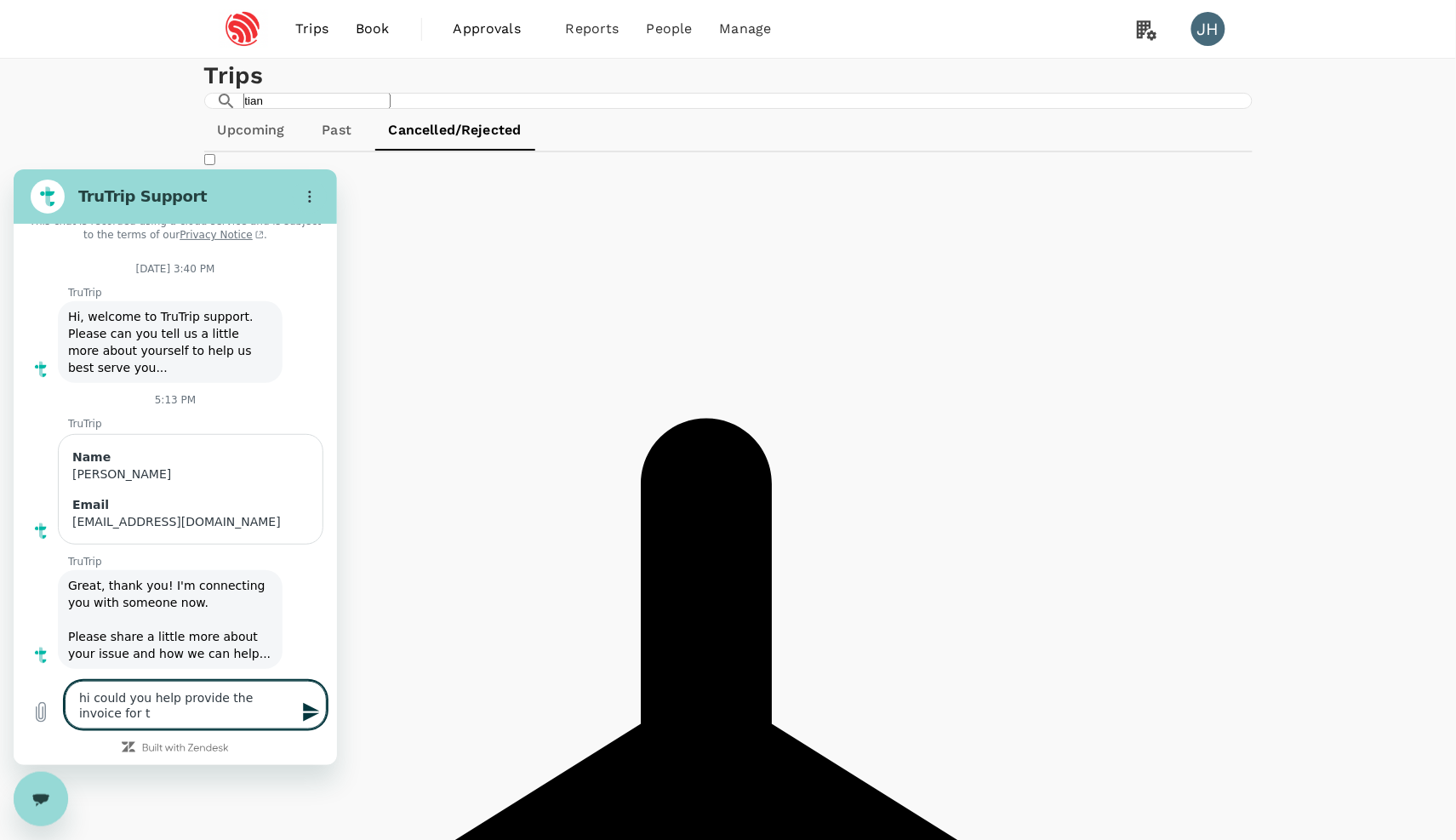
type textarea "x"
type textarea "hi could you help provide the invoice for thi"
type textarea "x"
type textarea "hi could you help provide the invoice for this"
type textarea "x"
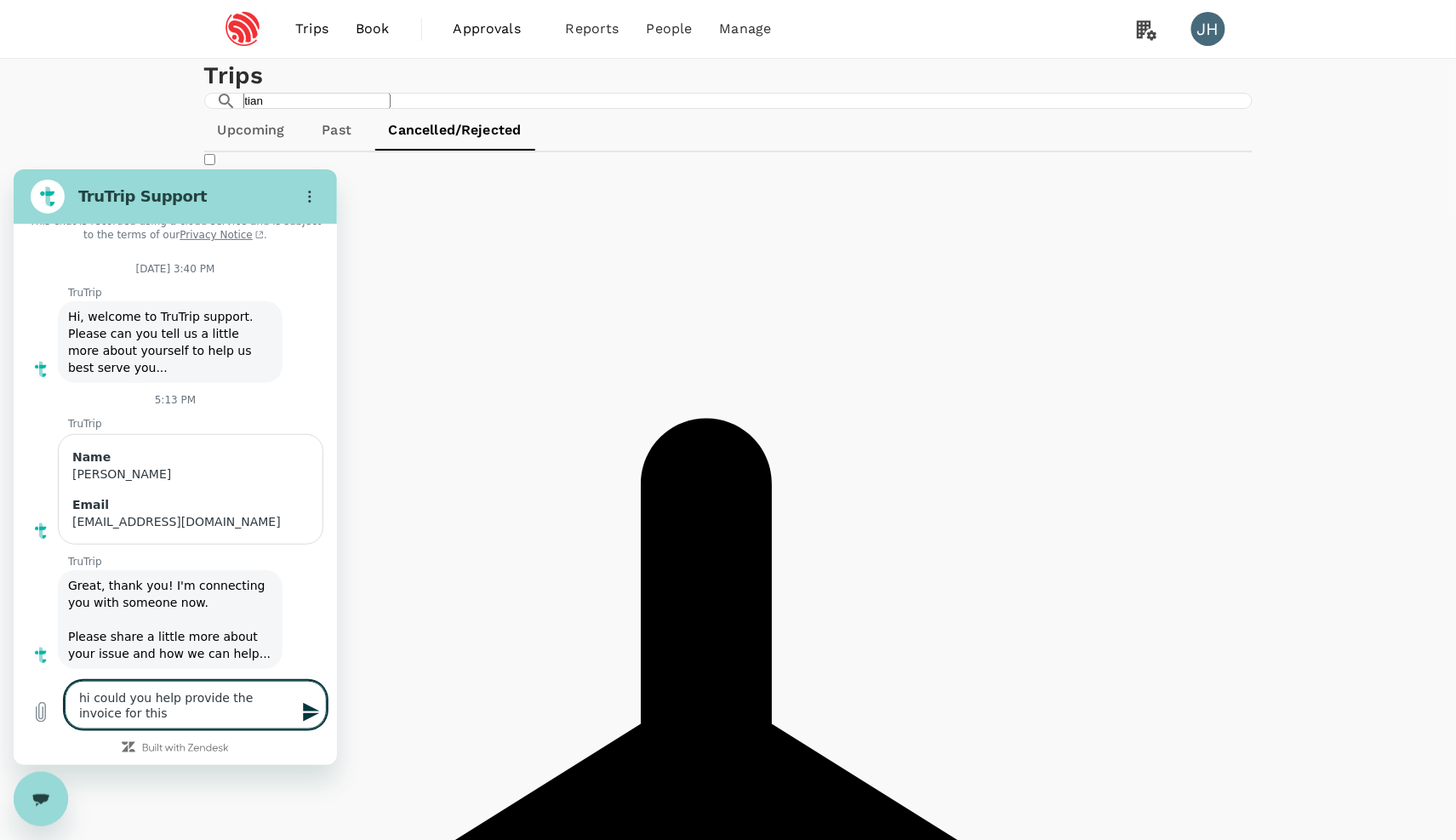
type textarea "hi could you help provide the invoice for this"
type textarea "x"
type textarea "hi could you help provide the invoice for this b"
type textarea "x"
type textarea "hi could you help provide the invoice for this bo"
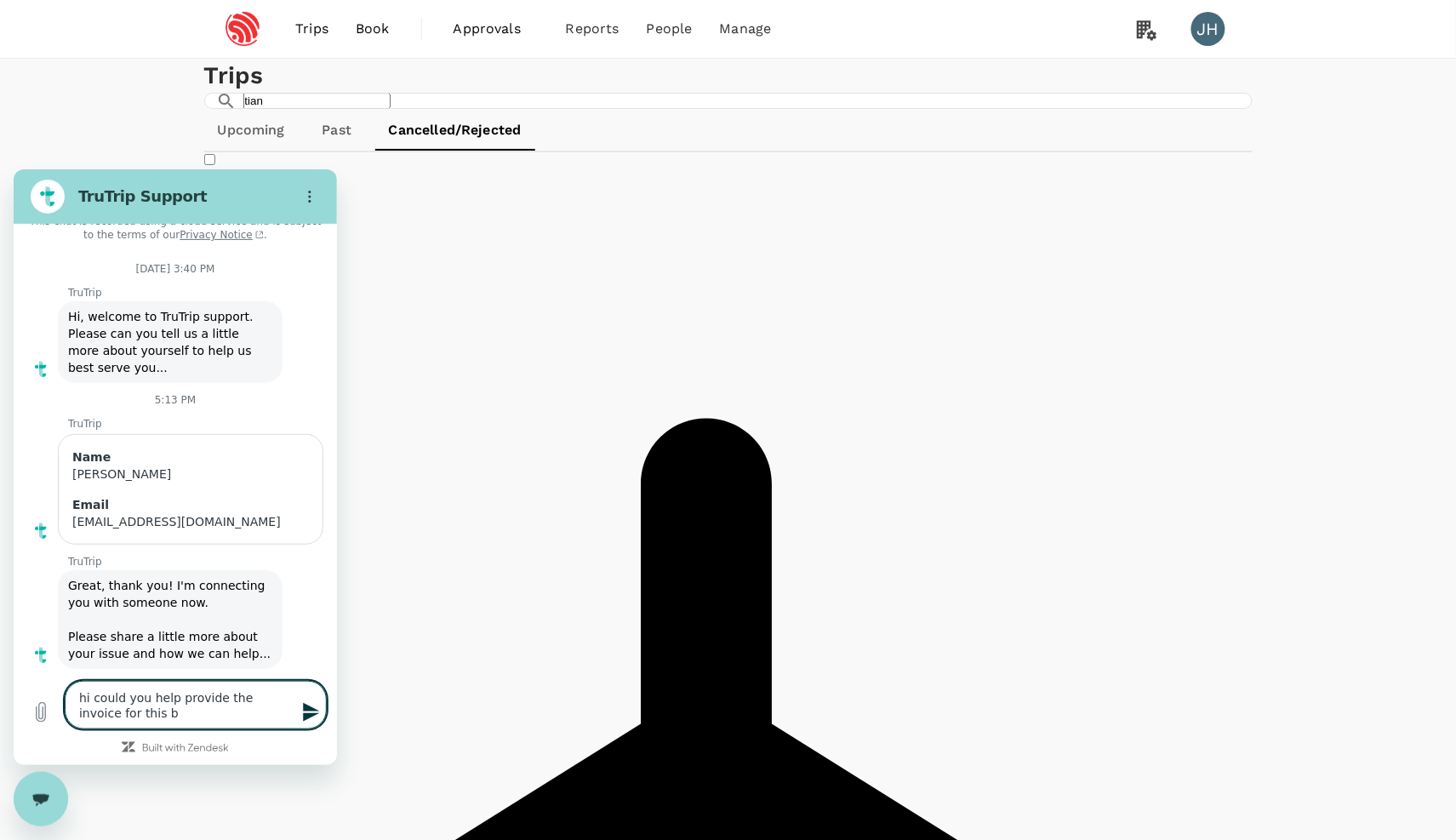
type textarea "x"
type textarea "hi could you help provide the invoice for this bok"
type textarea "x"
type textarea "hi could you help provide the invoice for this boki"
type textarea "x"
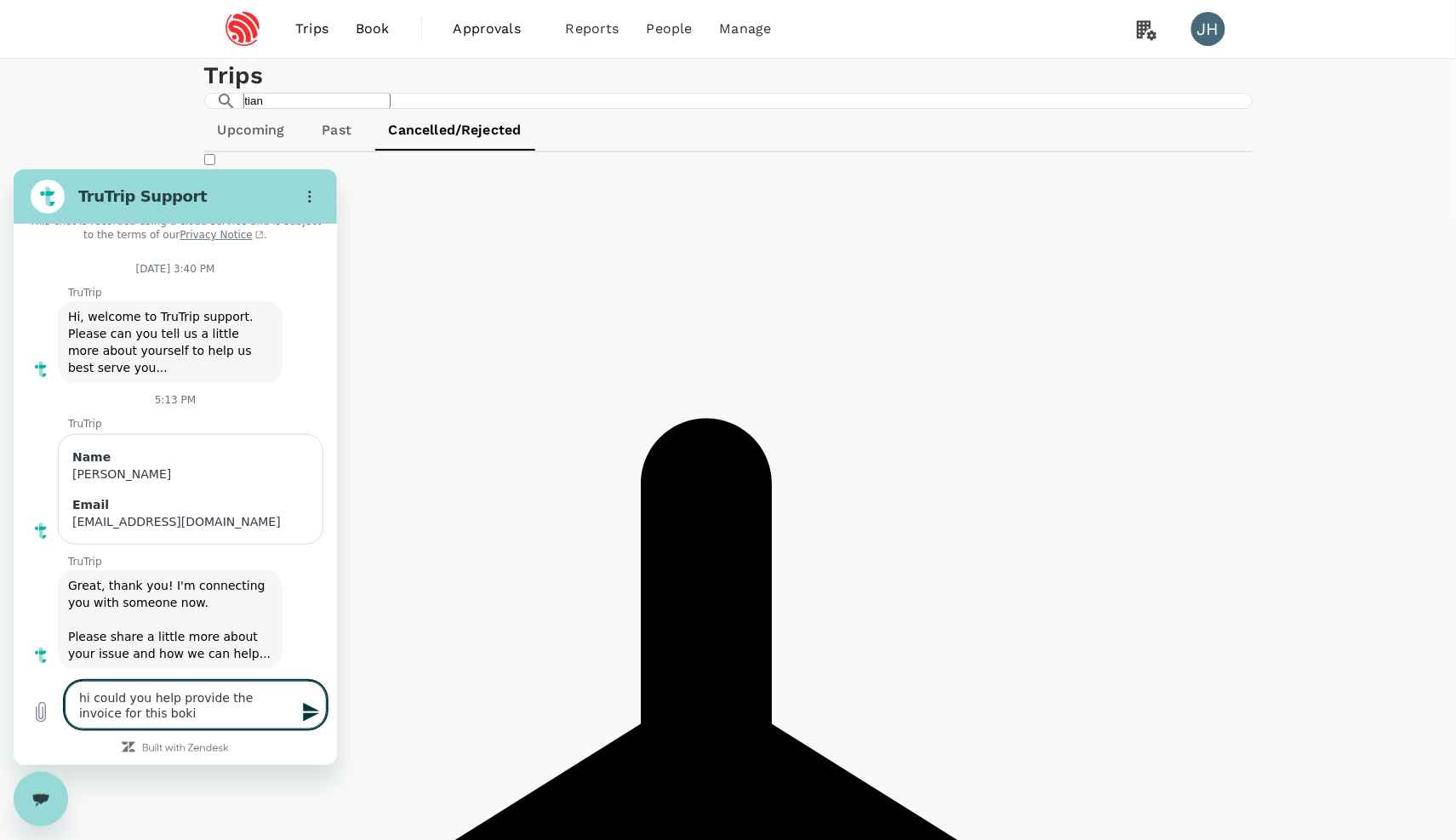
type textarea "hi could you help provide the invoice for this bok"
type textarea "x"
type textarea "hi could you help provide the invoice for this bo"
type textarea "x"
type textarea "hi could you help provide the invoice for this boo"
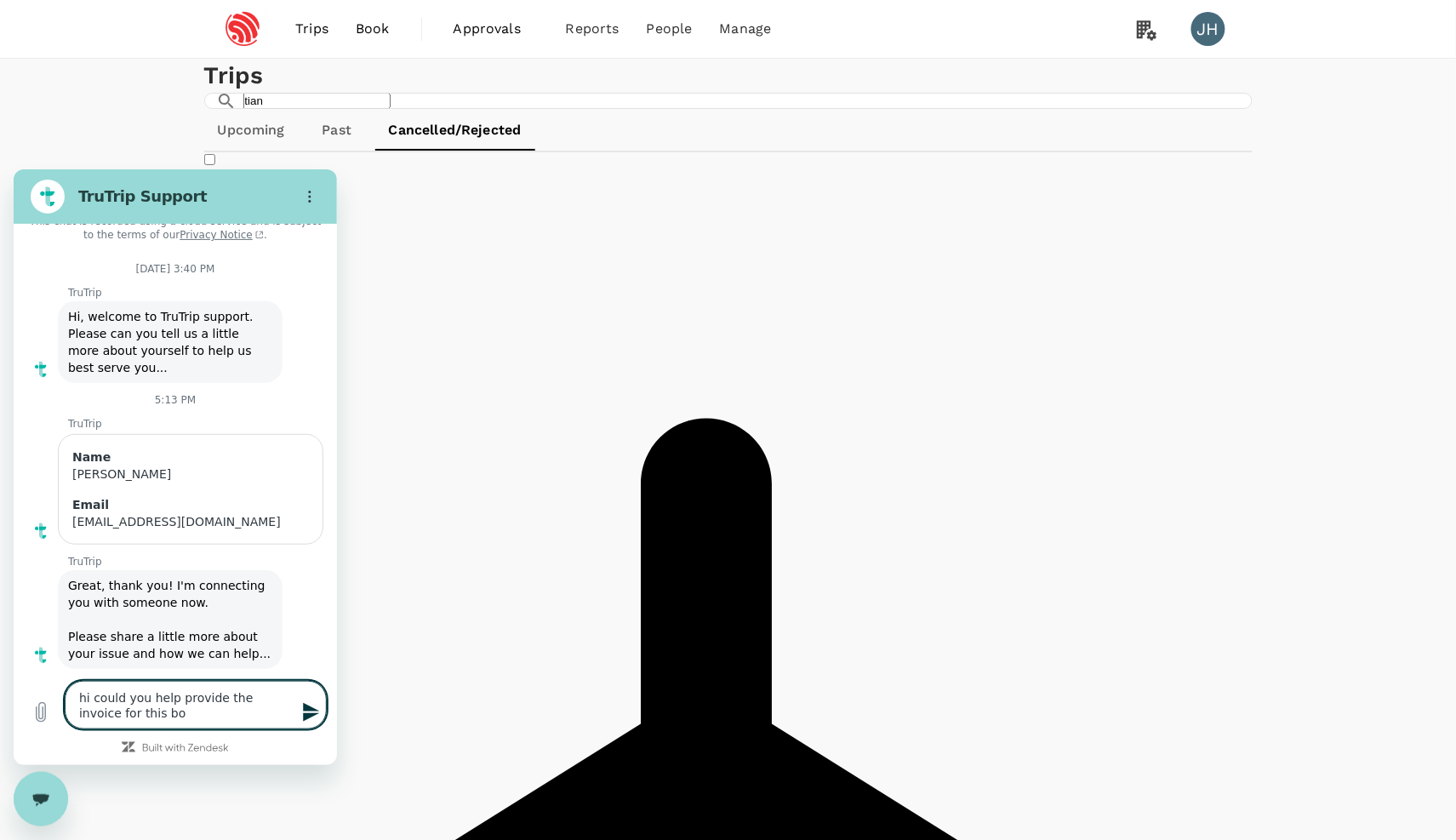
type textarea "x"
type textarea "hi could you help provide the invoice for this book"
type textarea "x"
type textarea "hi could you help provide the invoice for this booki"
type textarea "x"
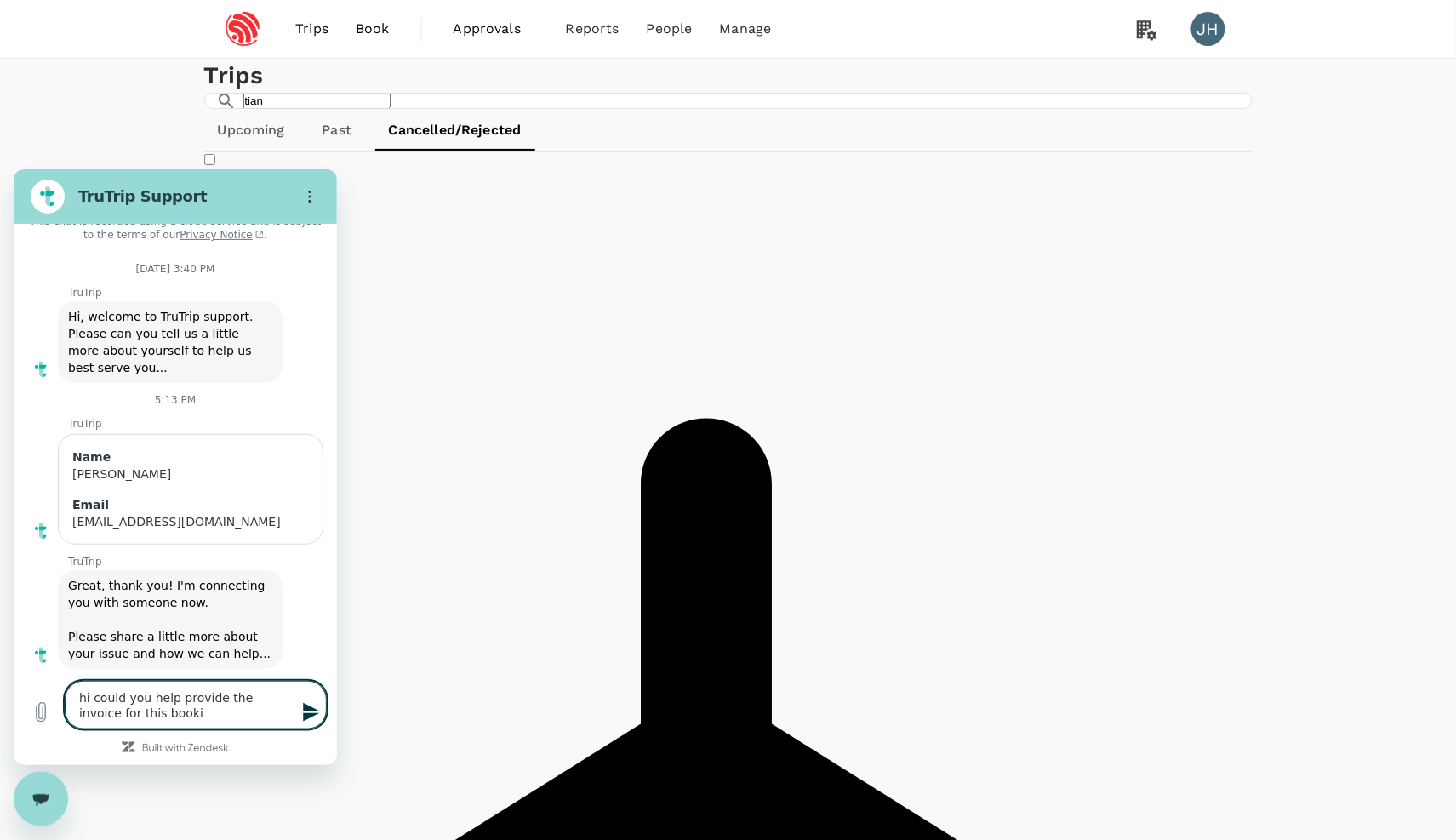
type textarea "hi could you help provide the invoice for this bookin"
type textarea "x"
type textarea "hi could you help provide the invoice for this booking"
type textarea "x"
type textarea "hi could you help provide the invoice for this booking"
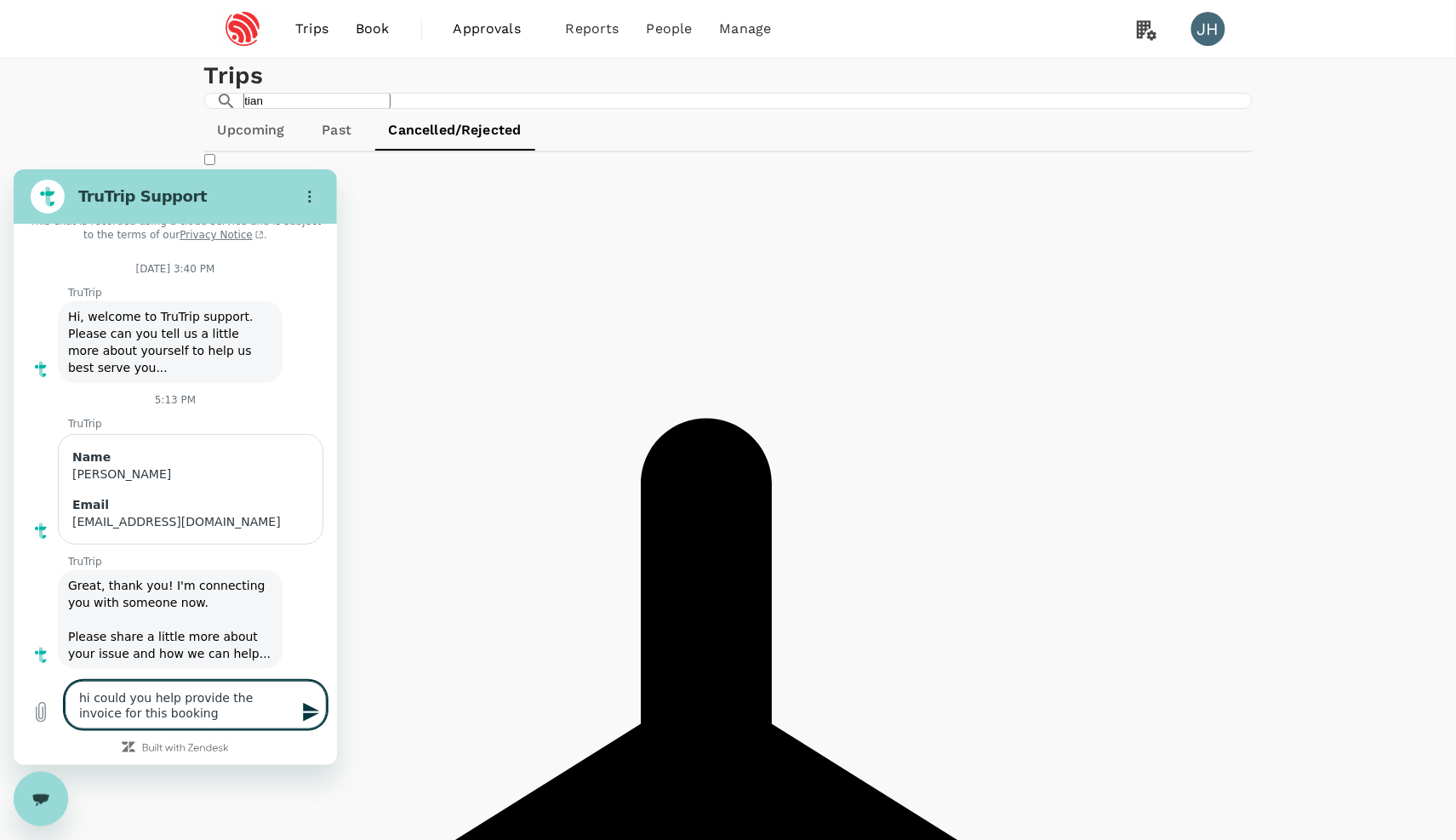
type textarea "x"
type textarea "hi could you help provide the invoice for this booking -"
type textarea "x"
type textarea "hi could you help provide the invoice for this booking -"
type textarea "x"
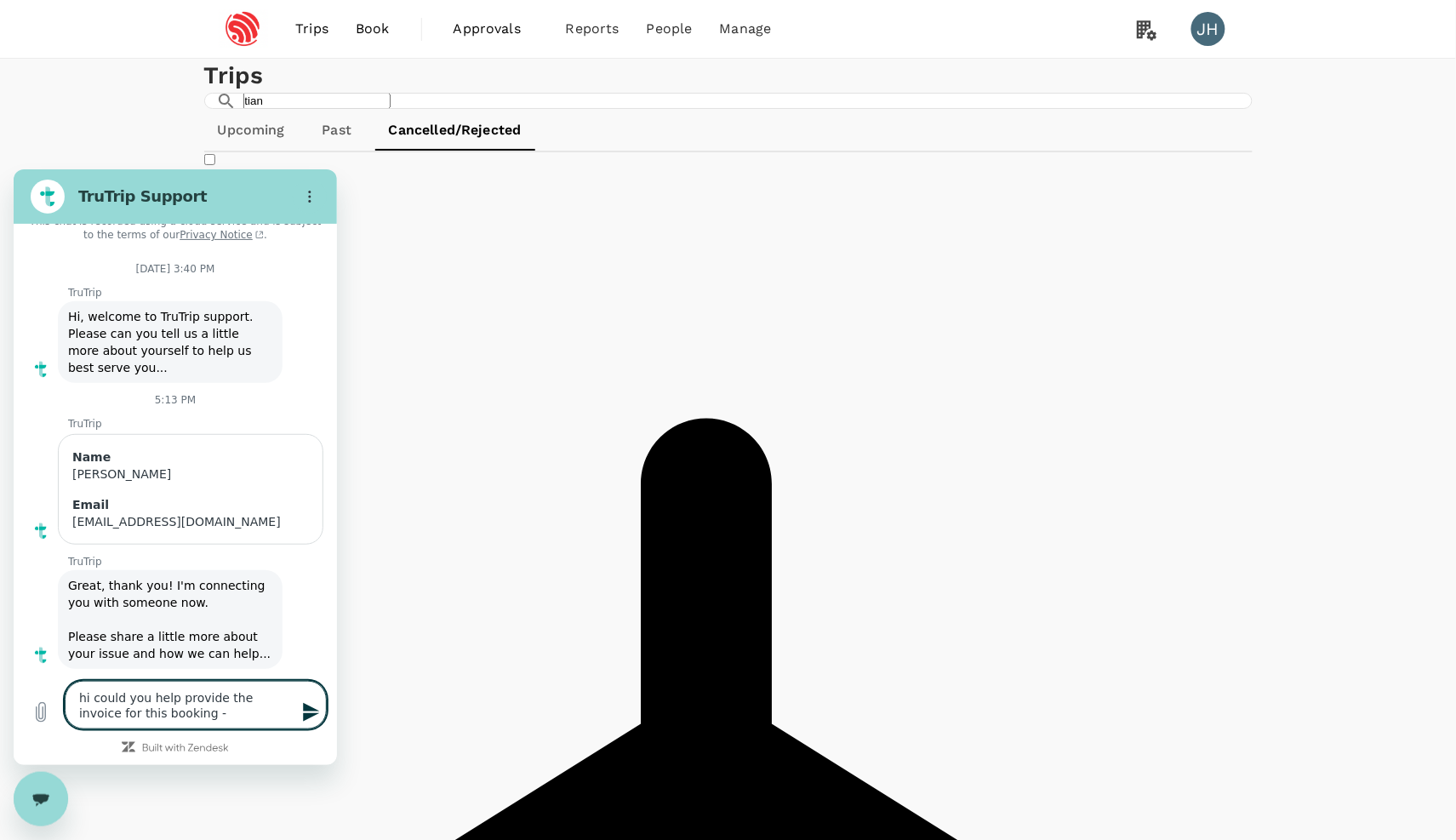
paste textarea "A20250610107092"
type textarea "hi could you help provide the invoice for this booking - A20250610107092"
type textarea "x"
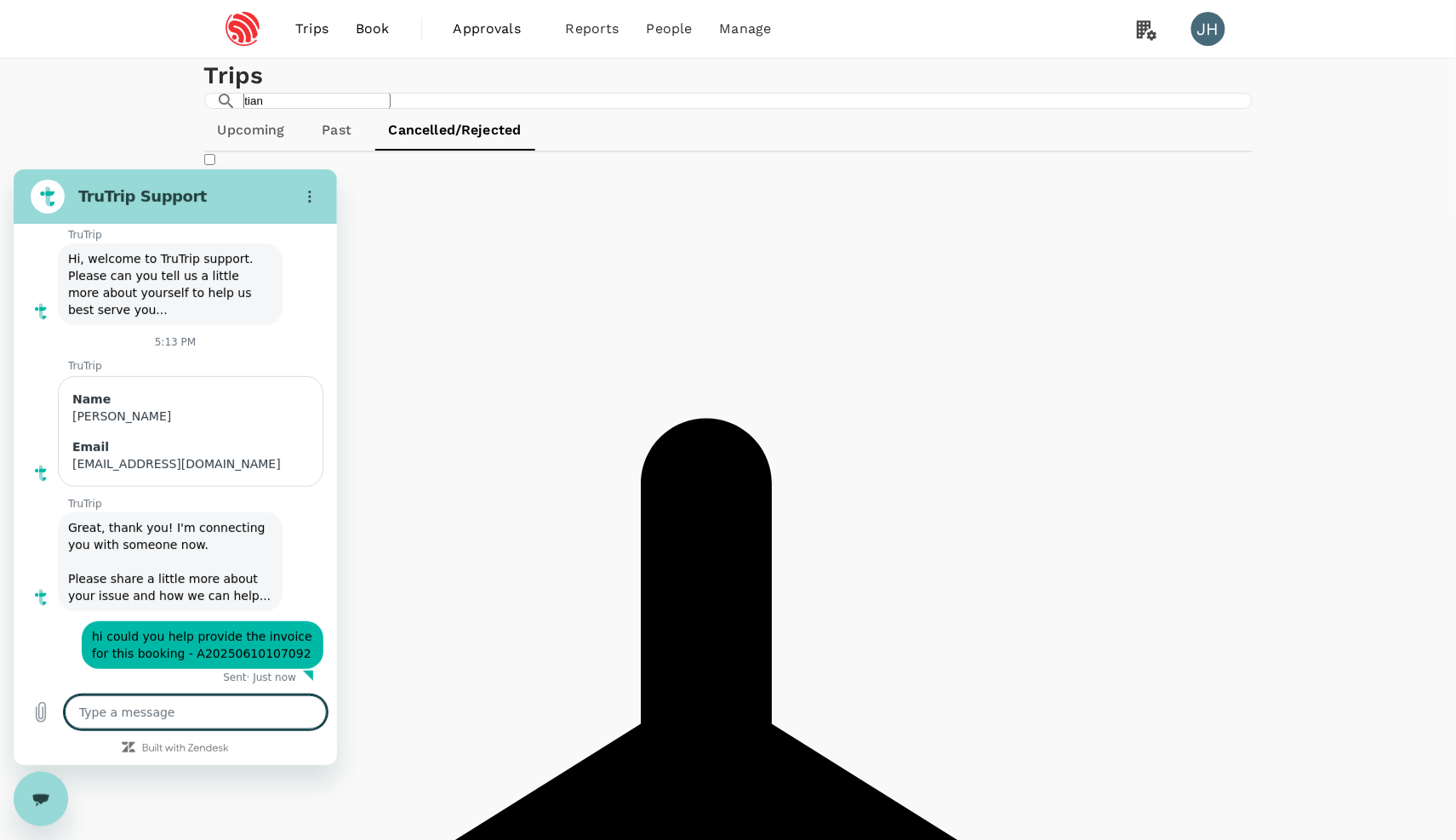
scroll to position [97, 0]
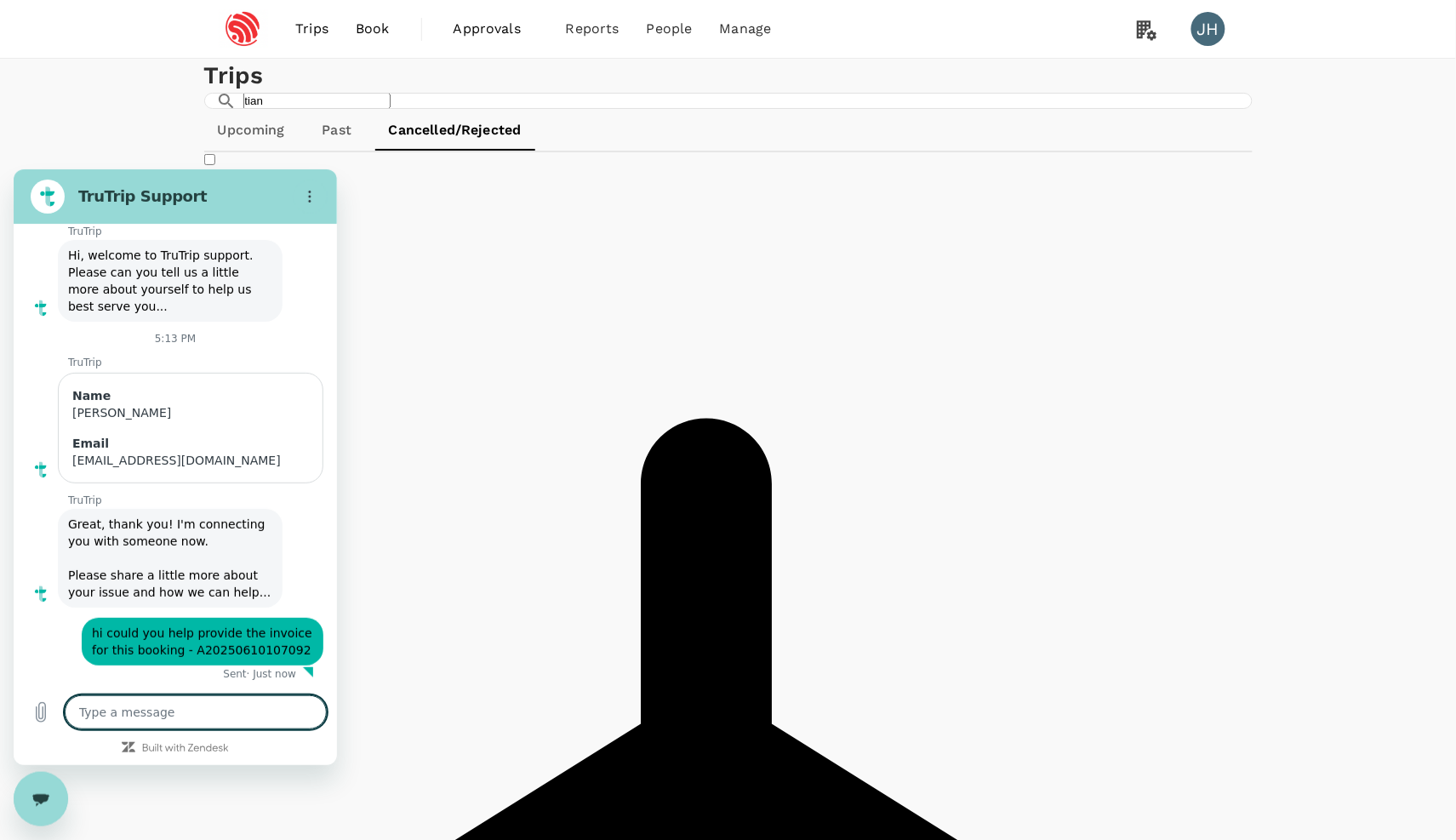
click at [352, 151] on link "Past" at bounding box center [337, 130] width 77 height 41
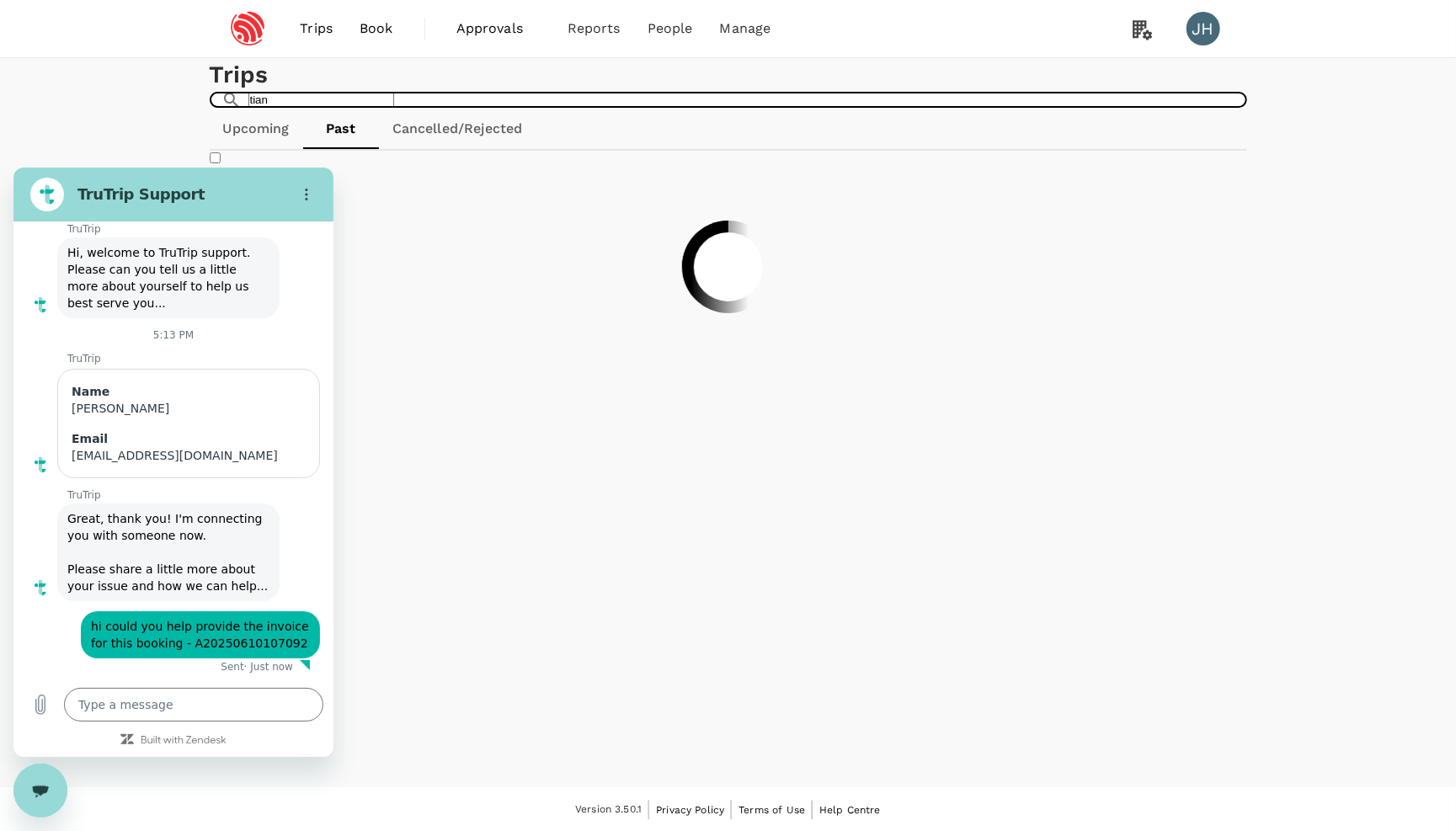
click at [394, 108] on input "tian" at bounding box center [322, 100] width 146 height 16
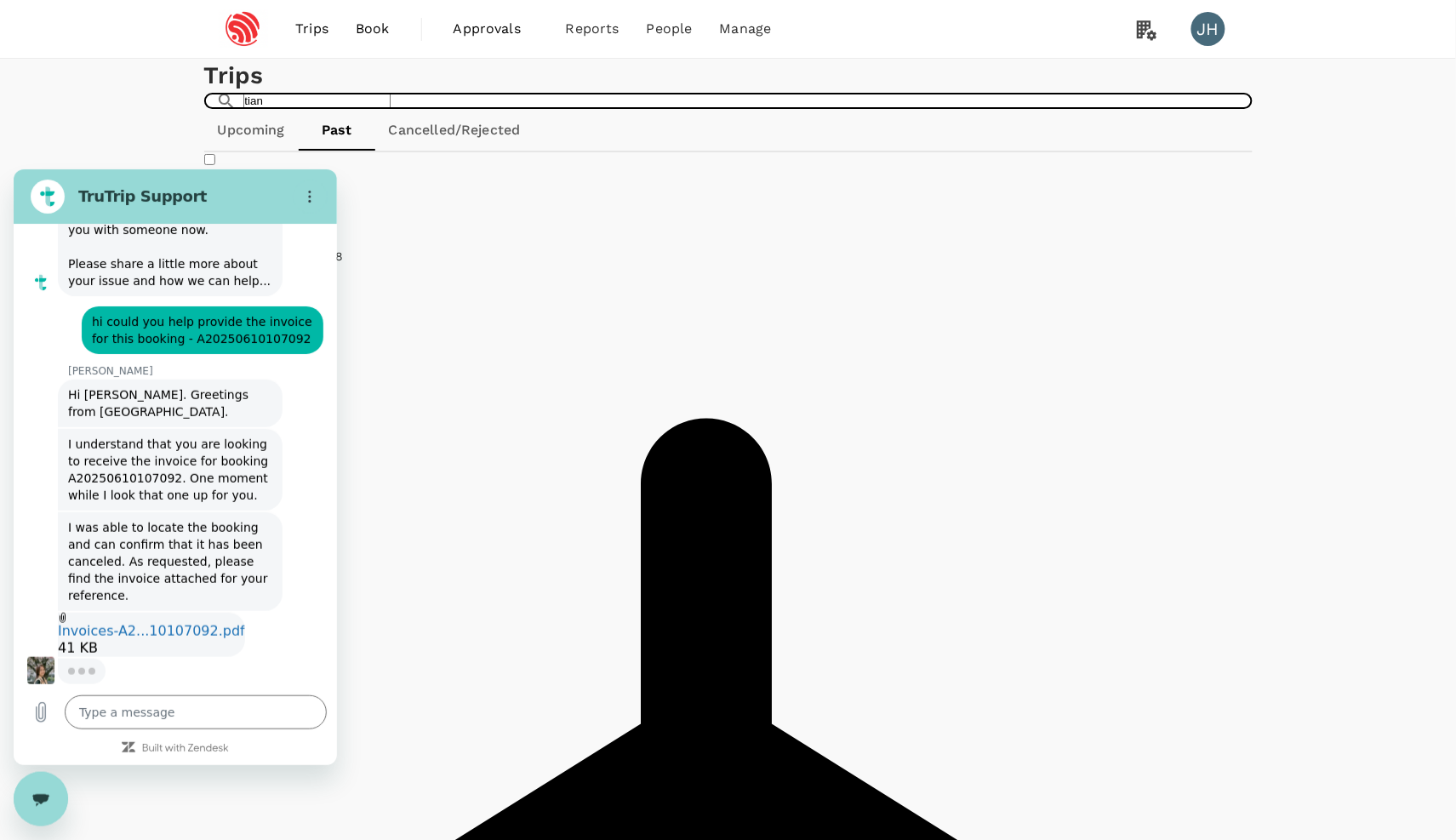
scroll to position [404, 0]
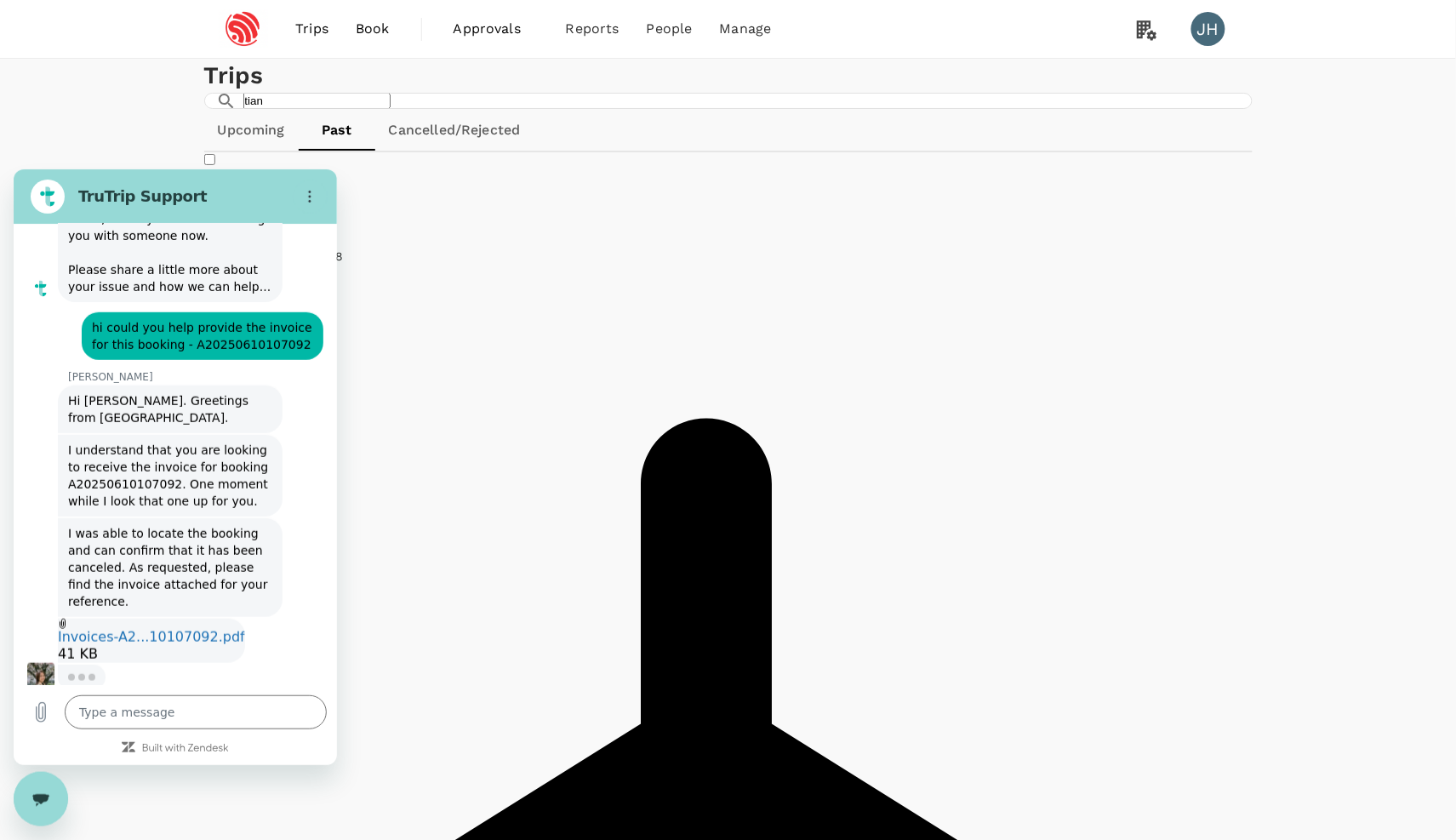
click at [197, 631] on div "Invoices-A2...10107092.pdf 41 KB" at bounding box center [152, 640] width 187 height 44
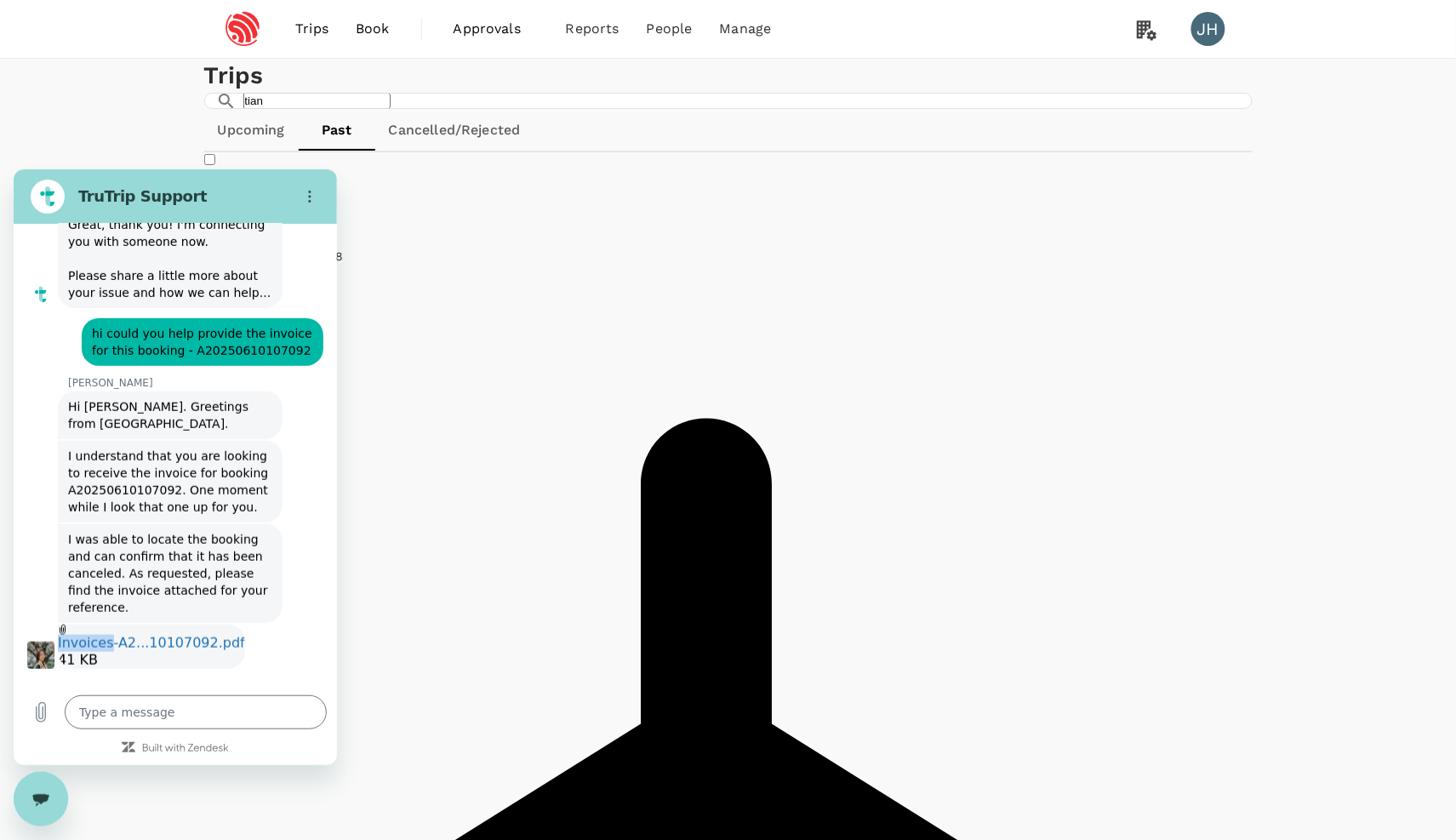
click at [197, 631] on div "Invoices-A2...10107092.pdf 41 KB" at bounding box center [152, 646] width 187 height 44
click at [199, 640] on link "Invoices-A2...10107092.pdf" at bounding box center [152, 642] width 187 height 16
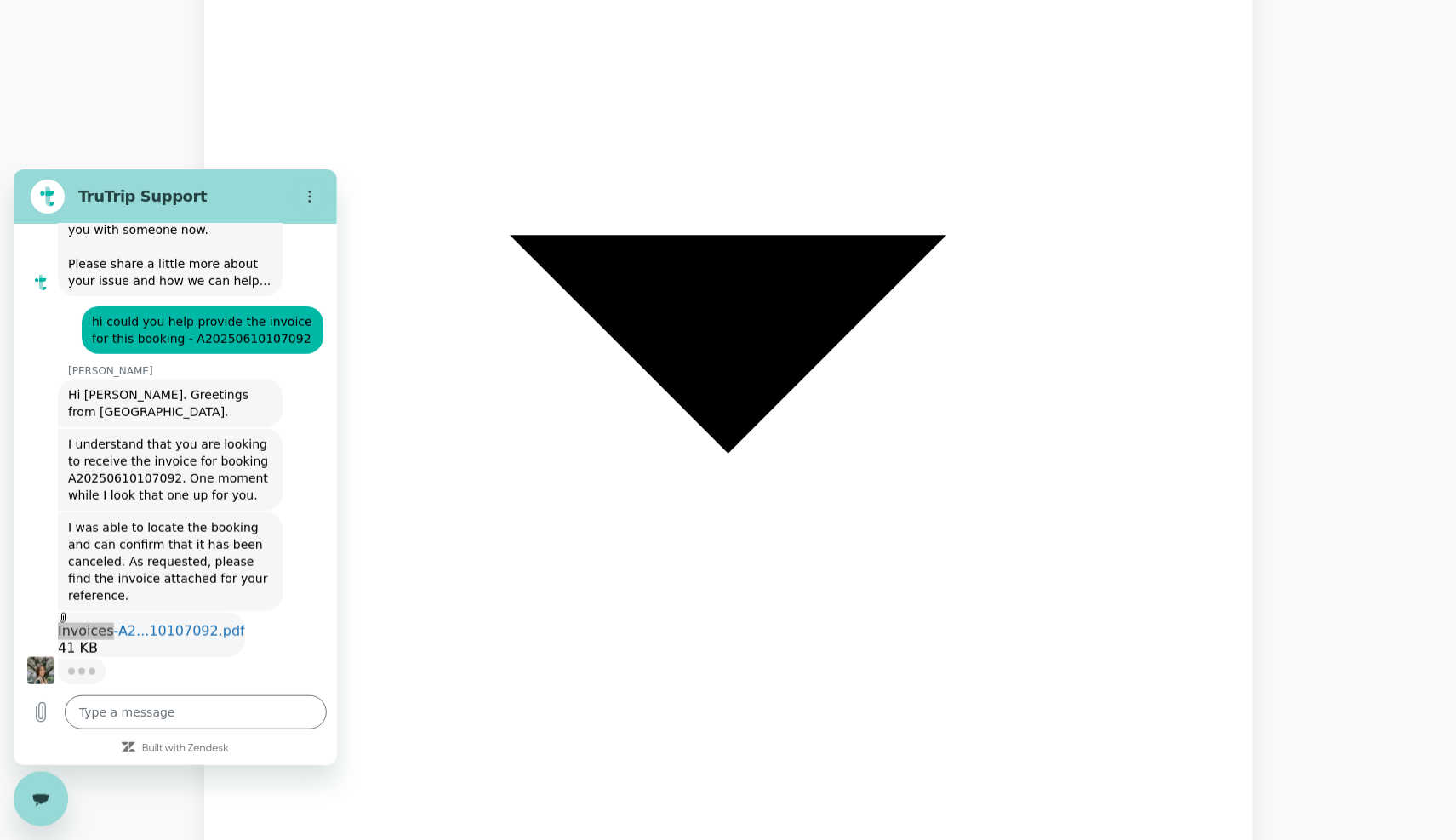
type textarea "x"
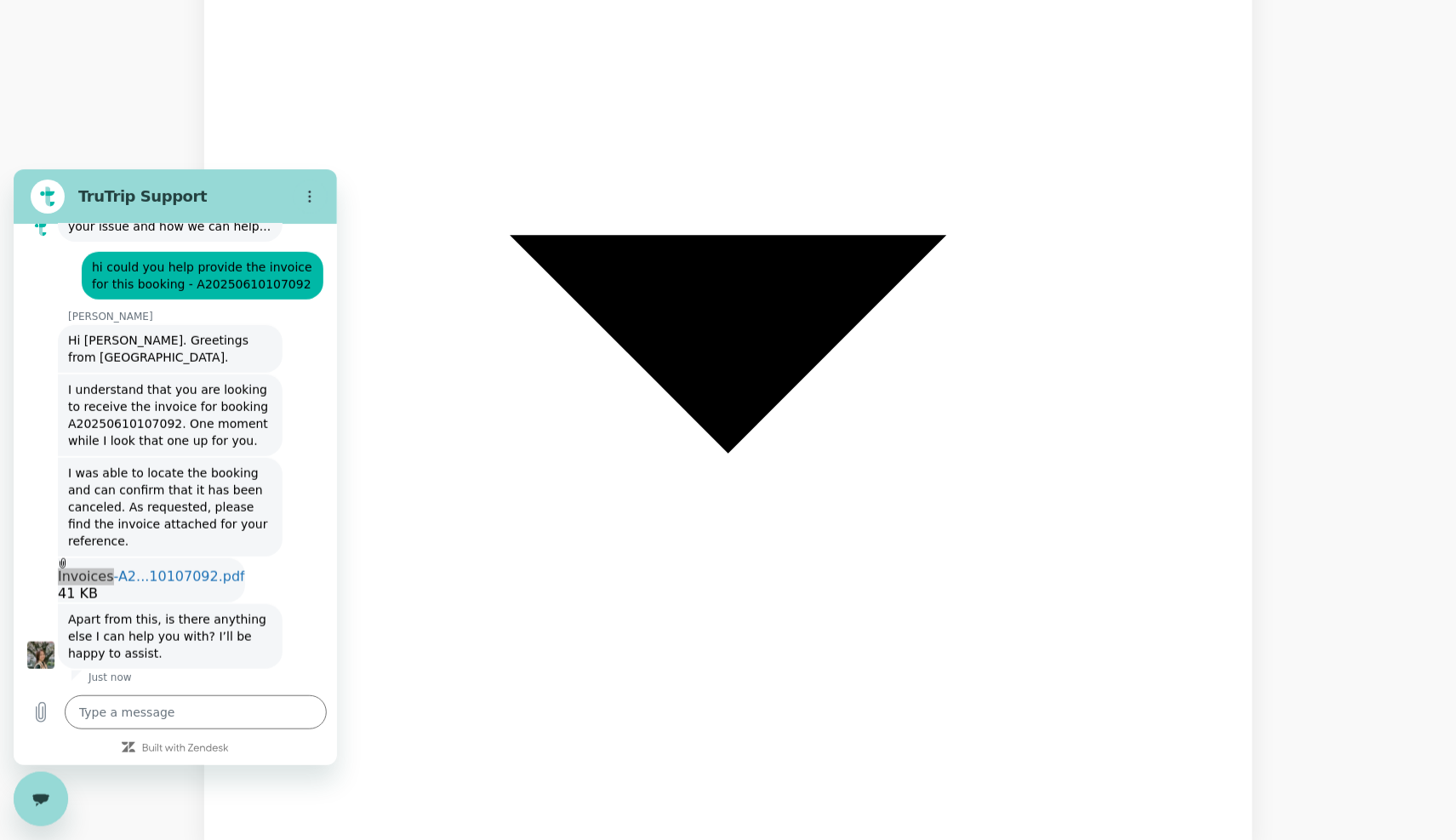
scroll to position [462, 0]
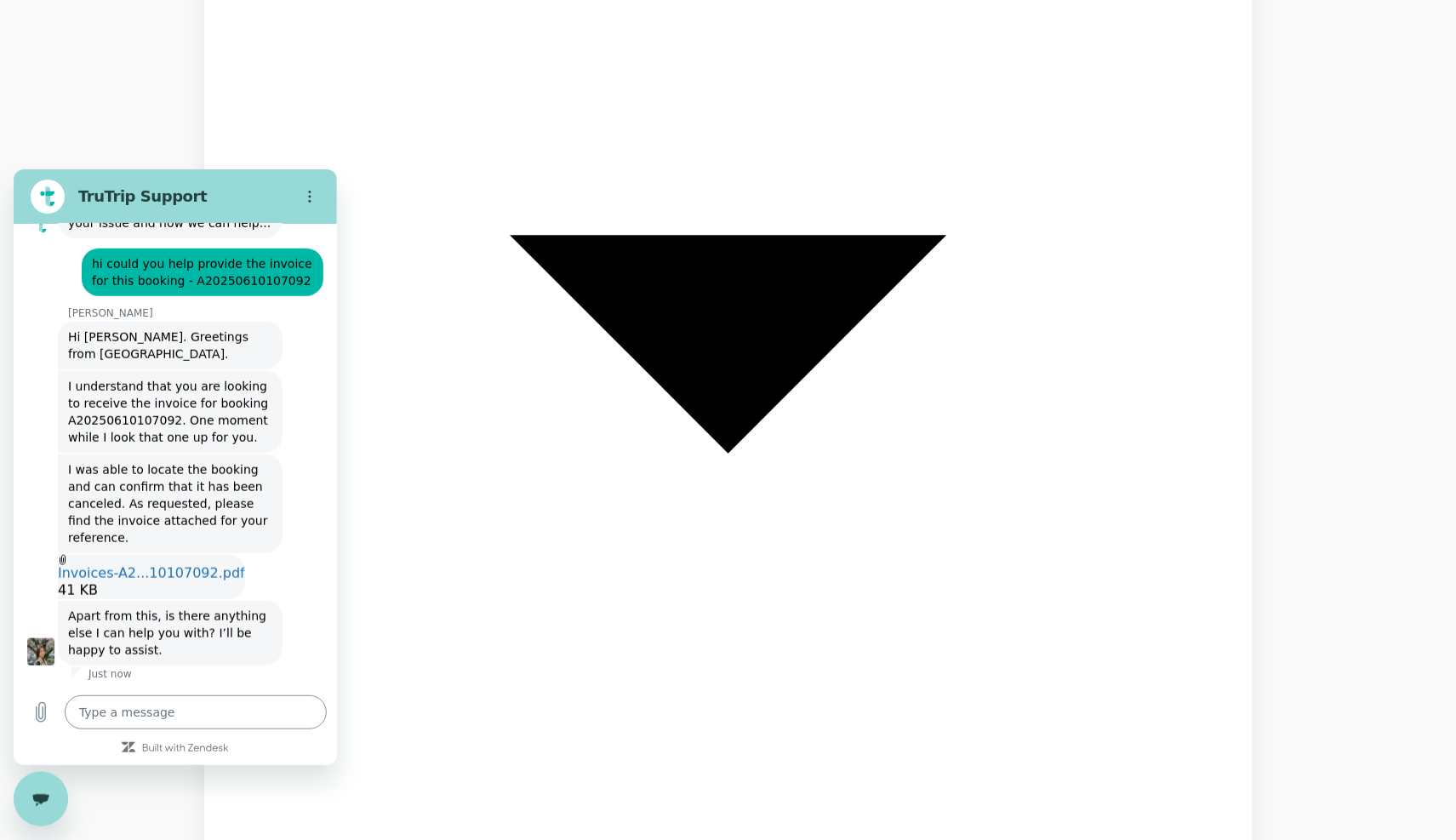
drag, startPoint x: 246, startPoint y: 689, endPoint x: 226, endPoint y: 720, distance: 36.9
click at [245, 692] on div "Type a message x" at bounding box center [176, 711] width 323 height 55
drag, startPoint x: 226, startPoint y: 720, endPoint x: 238, endPoint y: 704, distance: 20.0
click at [227, 720] on textarea at bounding box center [195, 711] width 262 height 34
type textarea "t"
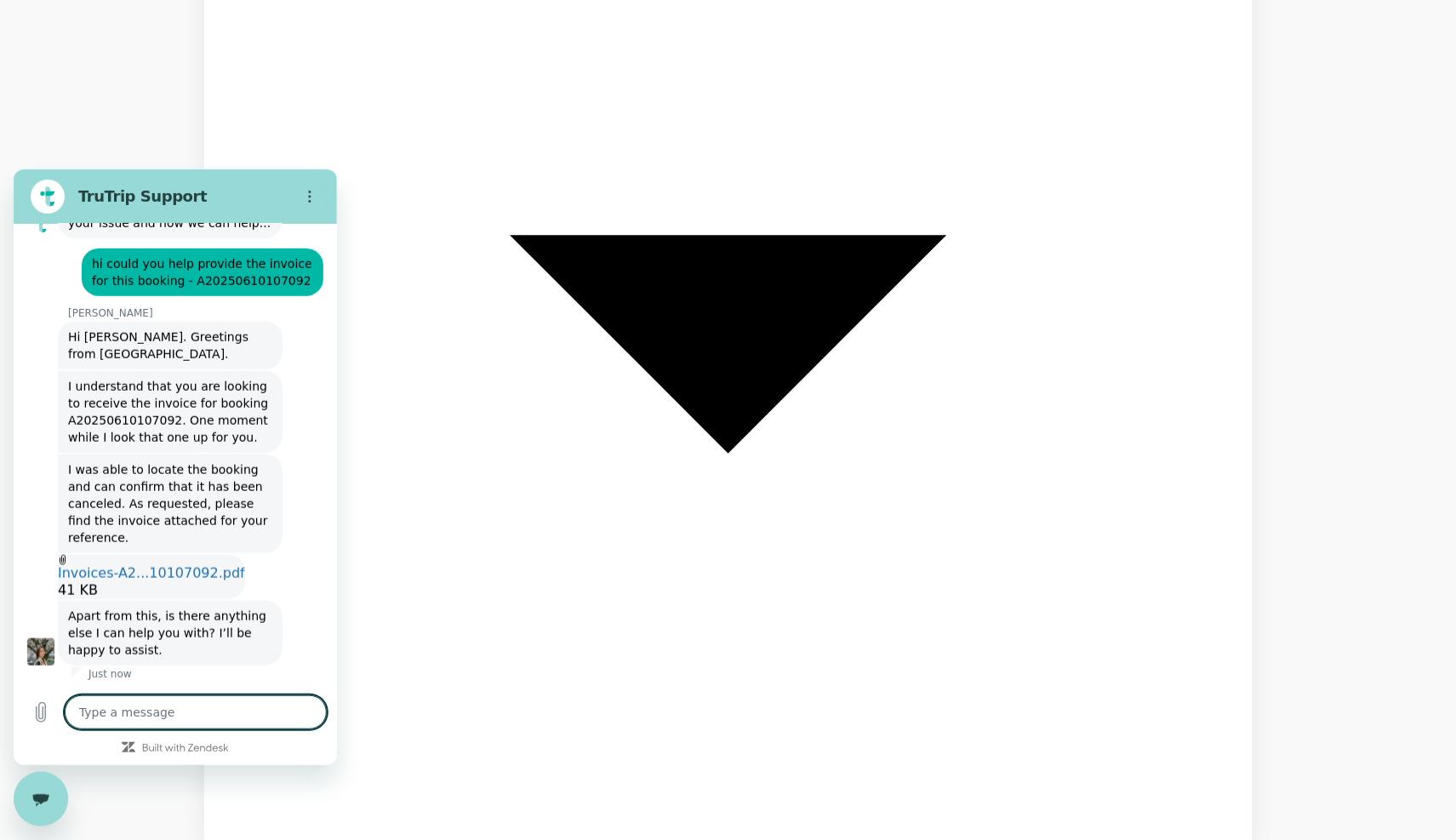
type textarea "x"
type textarea "th"
type textarea "x"
type textarea "tha"
type textarea "x"
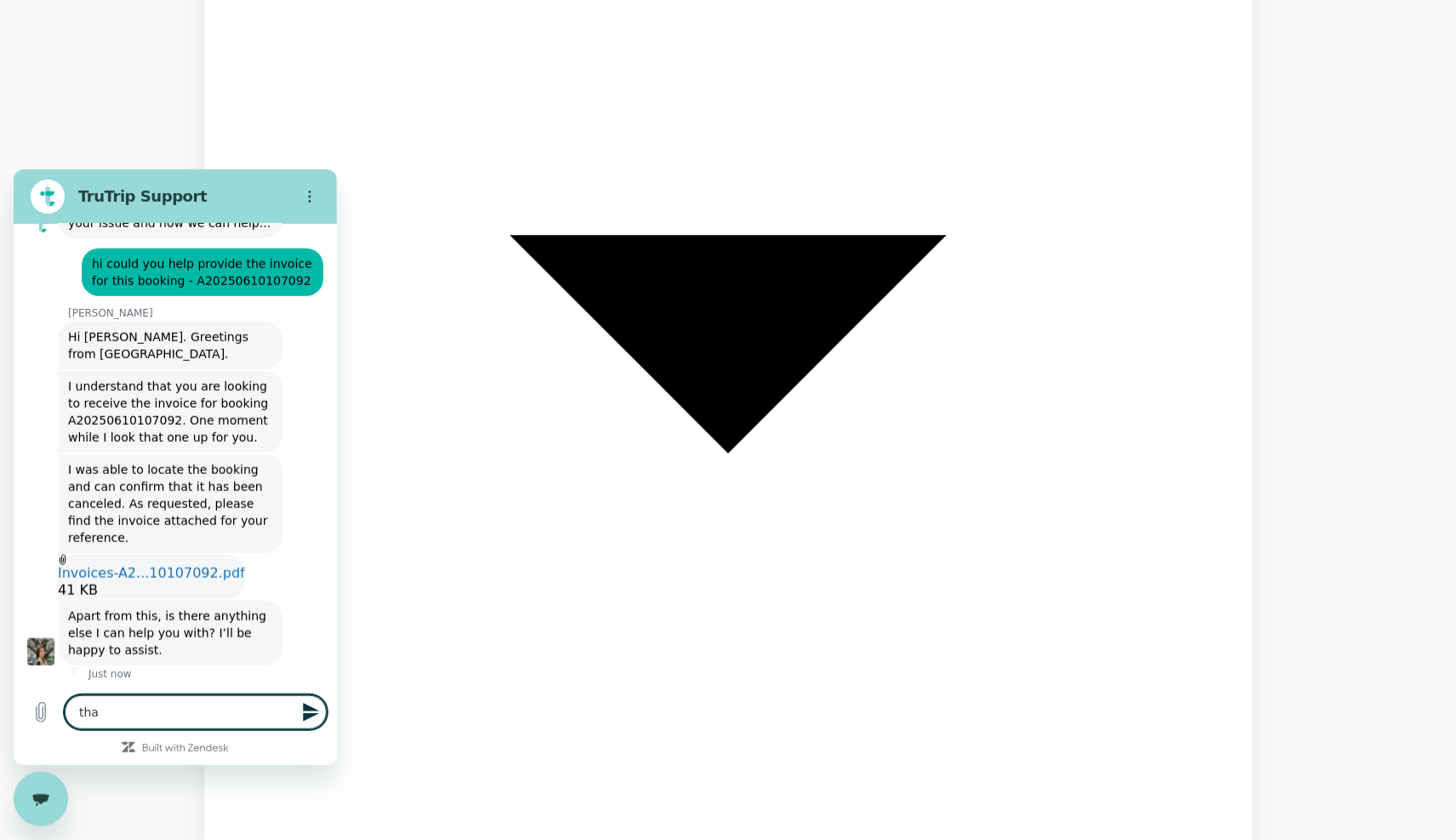
type textarea "than"
type textarea "x"
type textarea "thank"
type textarea "x"
type textarea "thank"
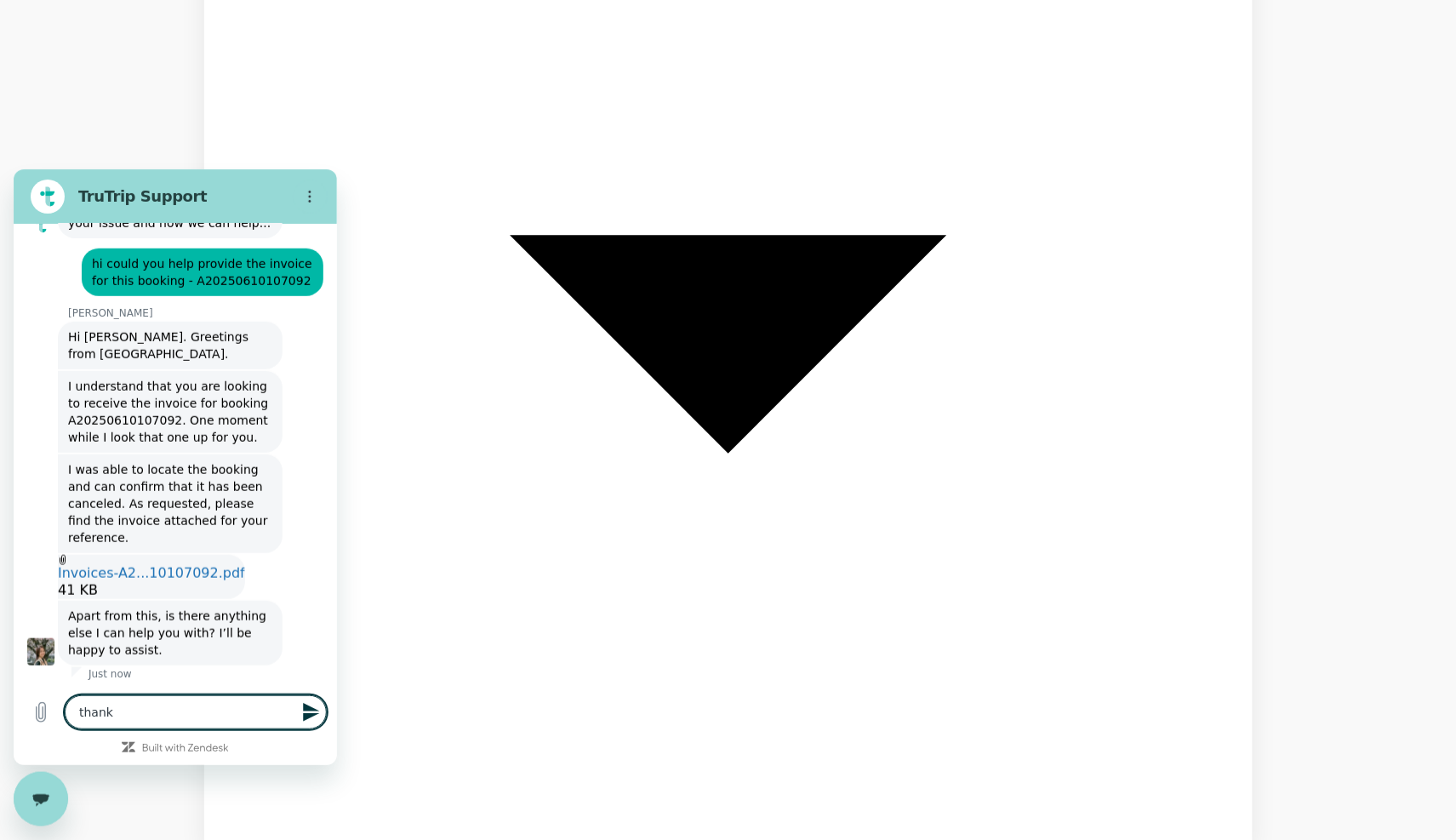
type textarea "x"
type textarea "thank y"
type textarea "x"
type textarea "thank yo"
type textarea "x"
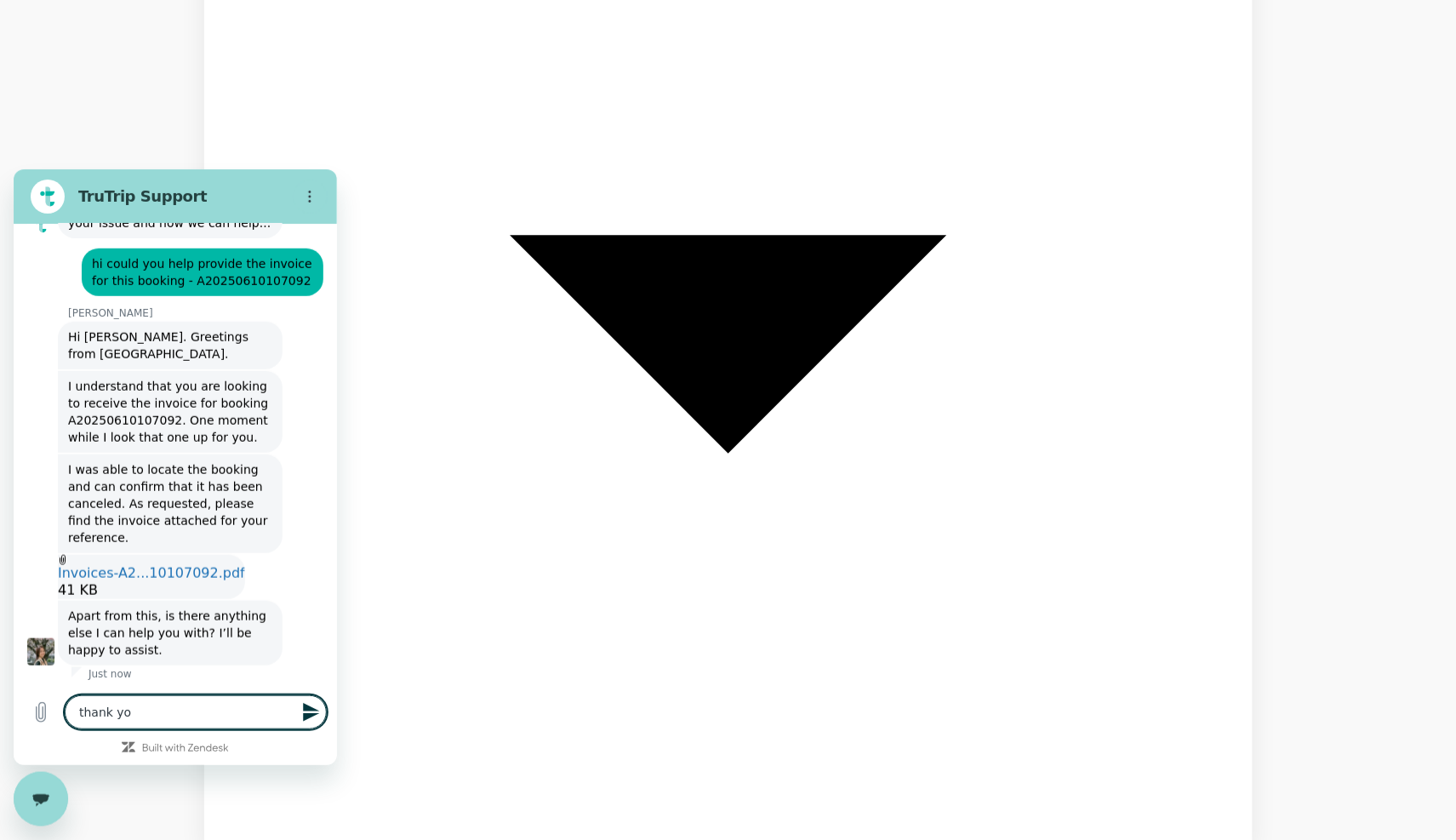
type textarea "thank you"
type textarea "x"
type textarea "thank you"
type textarea "x"
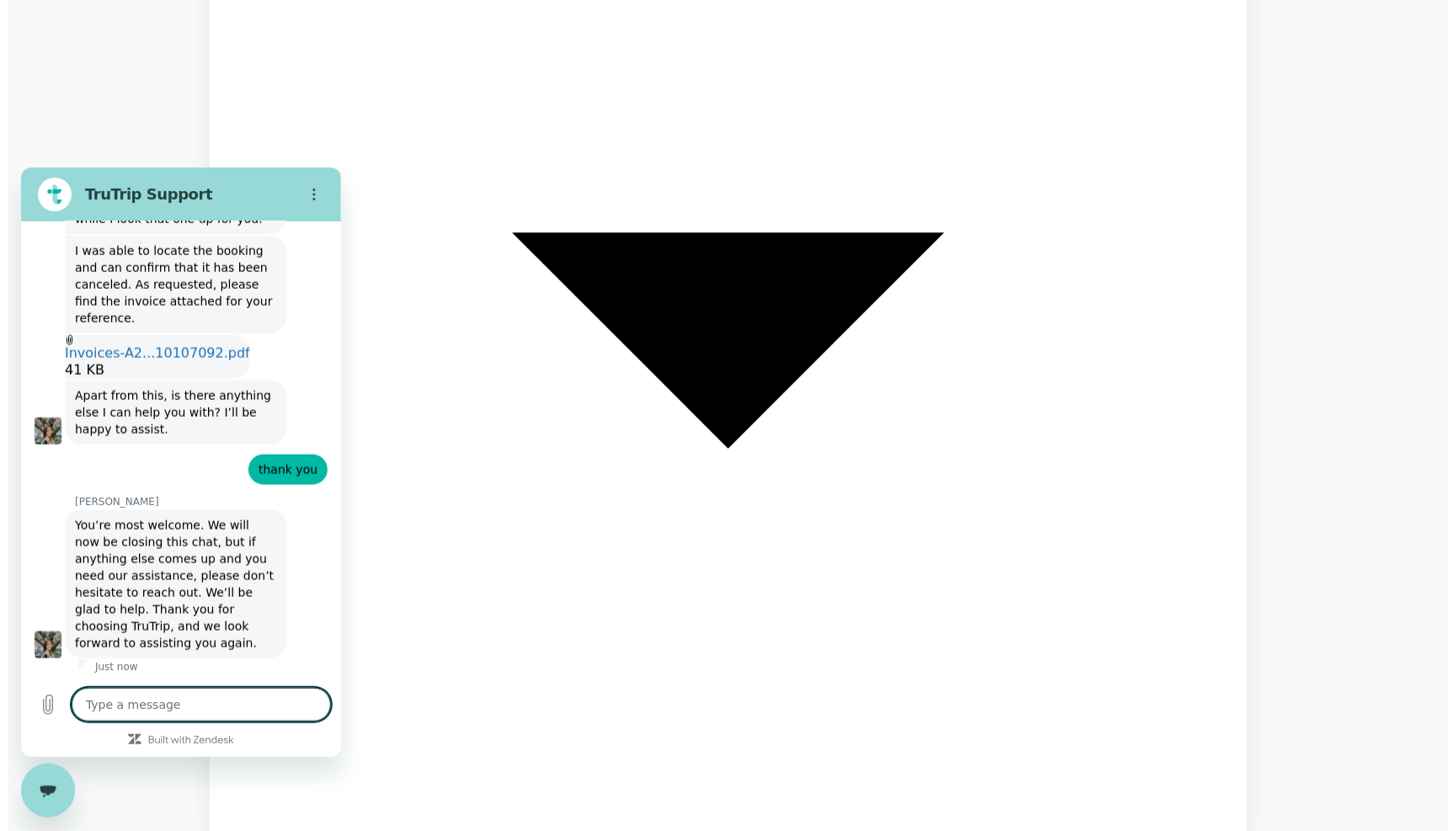
scroll to position [669, 0]
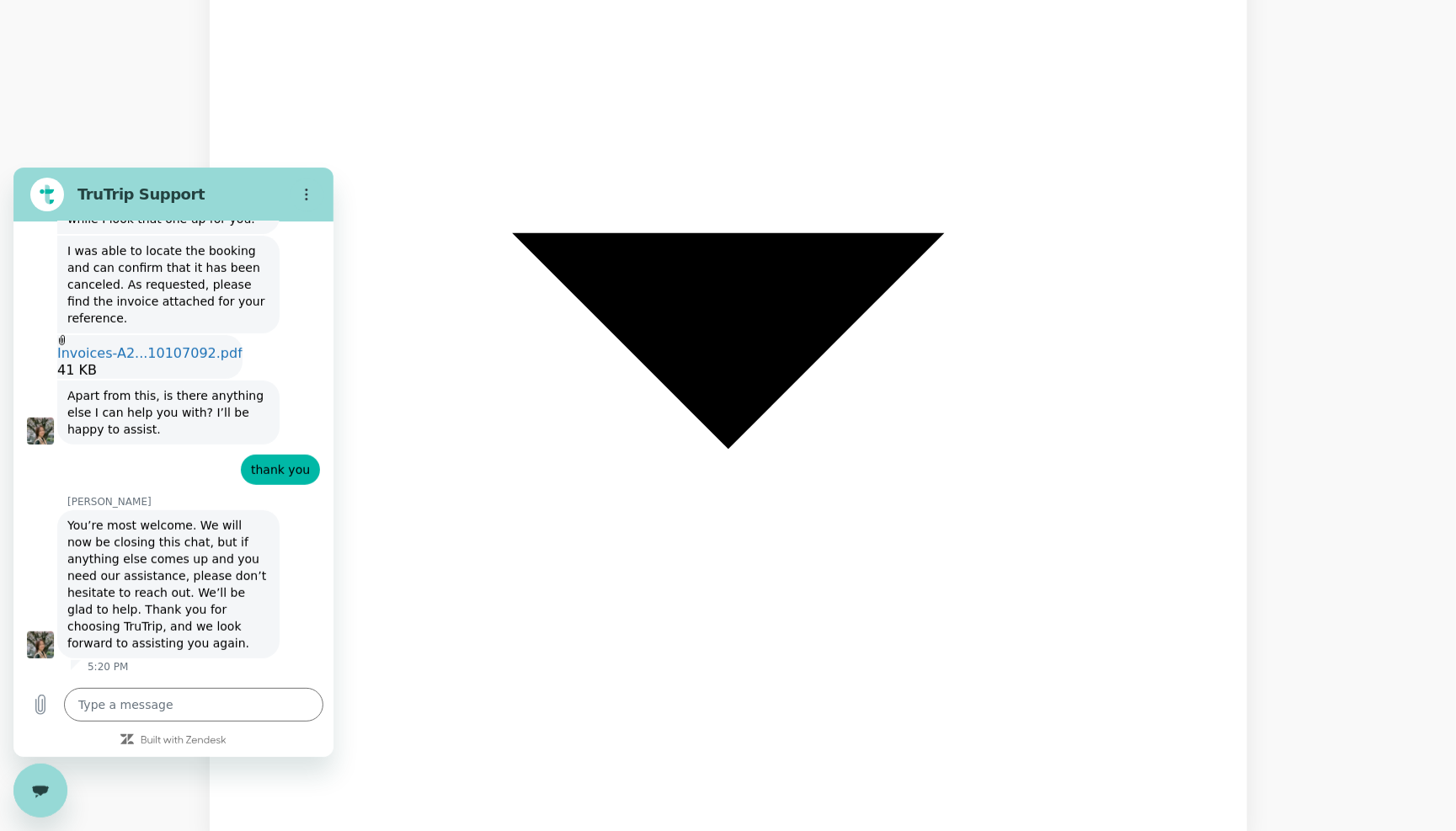
type textarea "x"
